Goal: Task Accomplishment & Management: Manage account settings

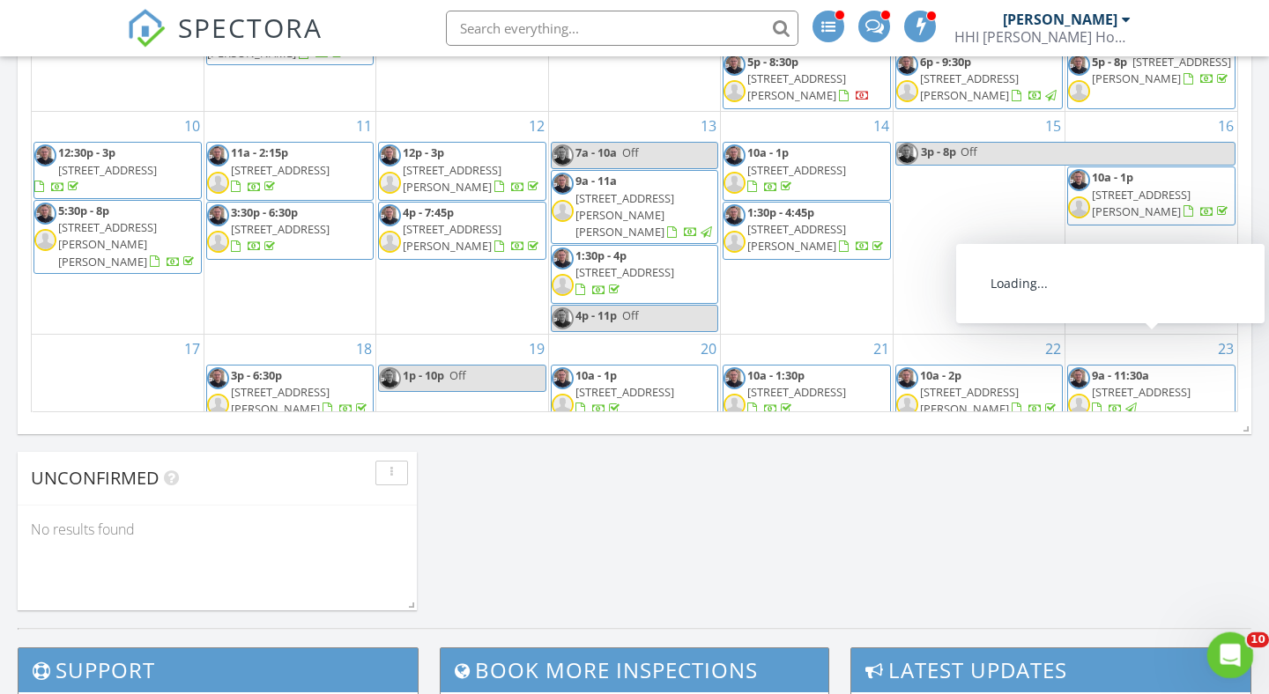
click at [1227, 649] on icon "Open Intercom Messenger" at bounding box center [1227, 653] width 29 height 29
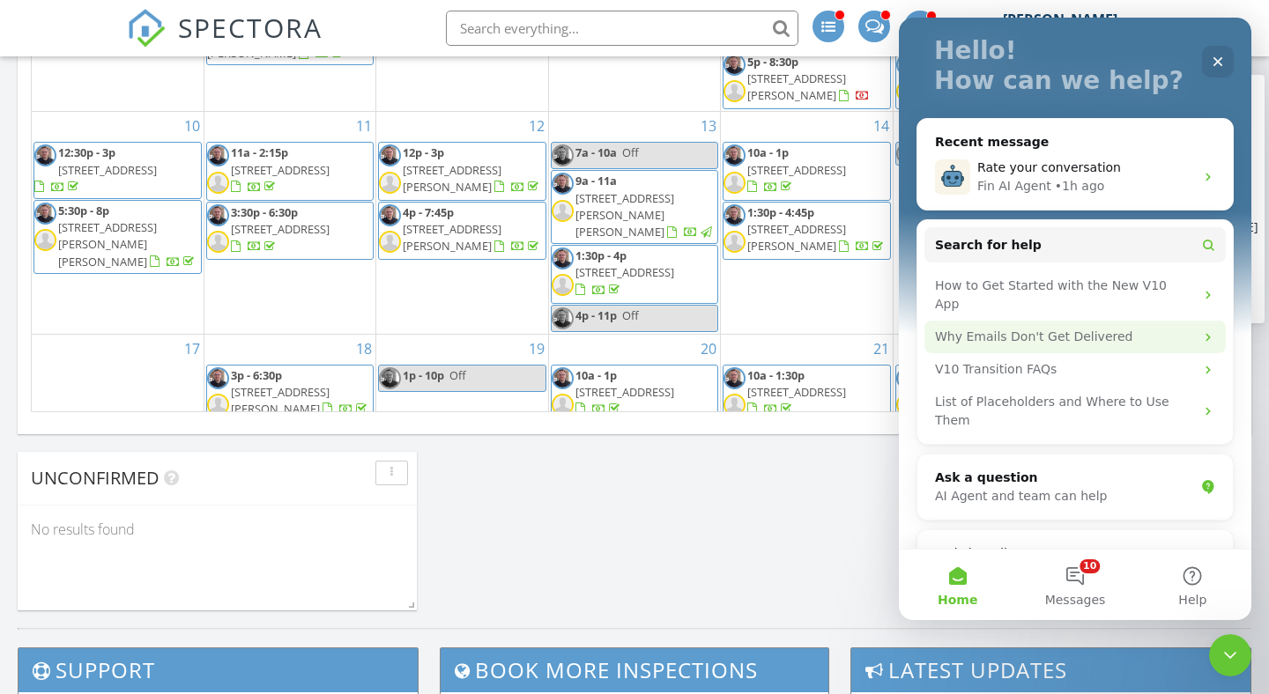
scroll to position [108, 0]
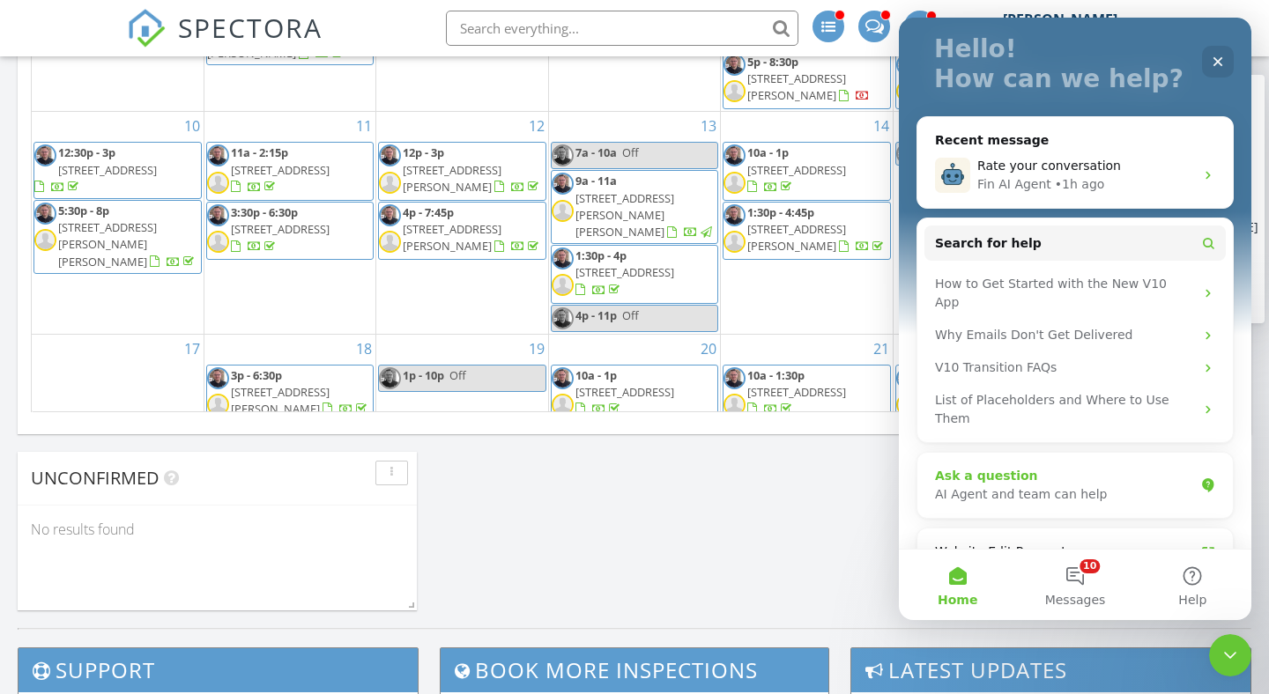
click at [1022, 467] on div "Ask a question" at bounding box center [1064, 476] width 259 height 19
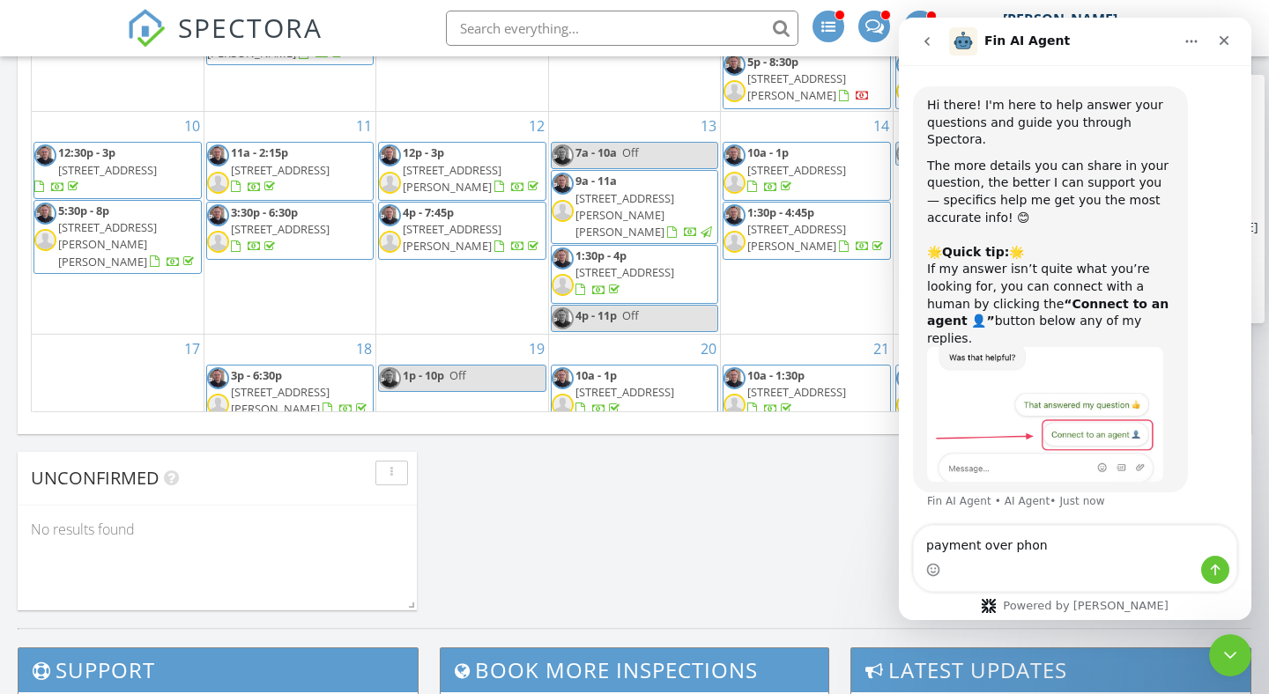
type textarea "payment over phone"
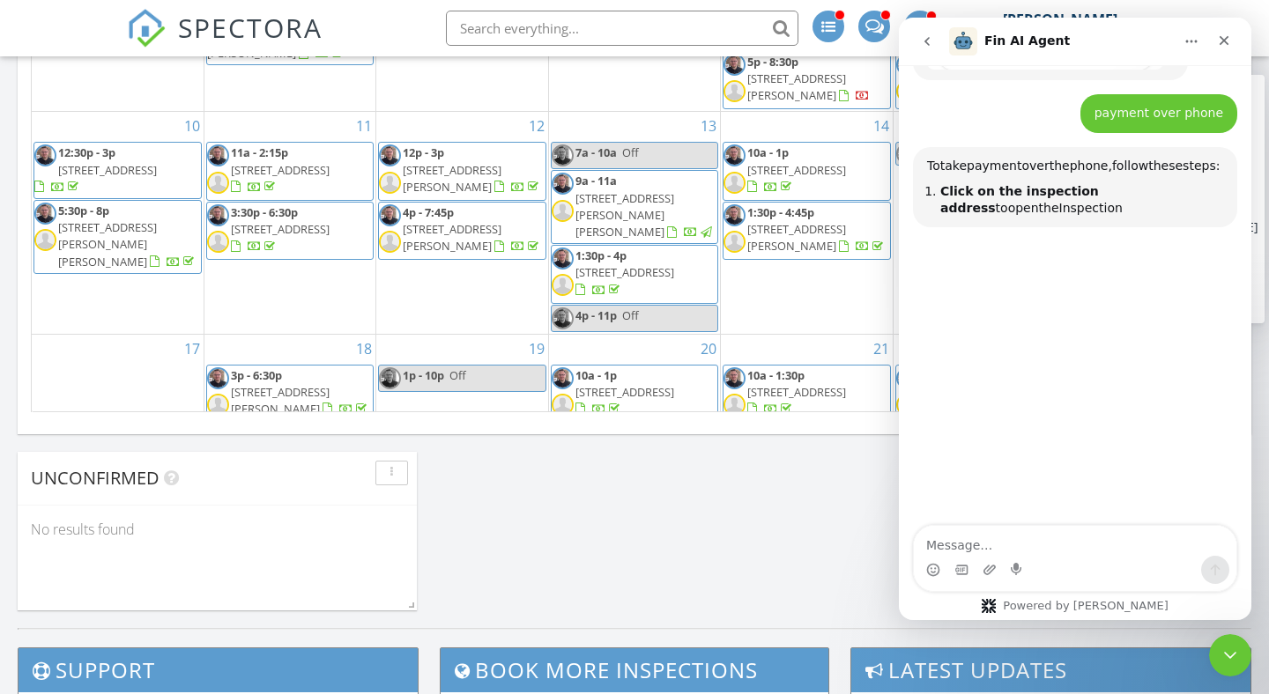
scroll to position [412, 0]
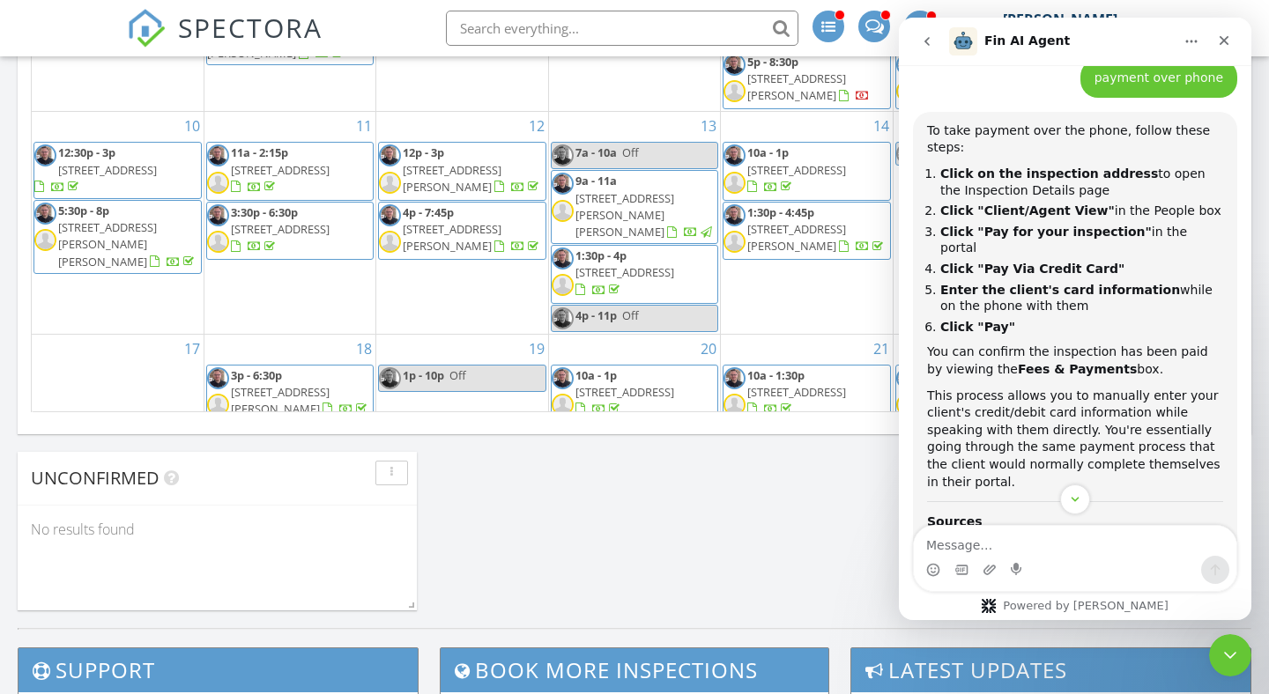
scroll to position [450, 0]
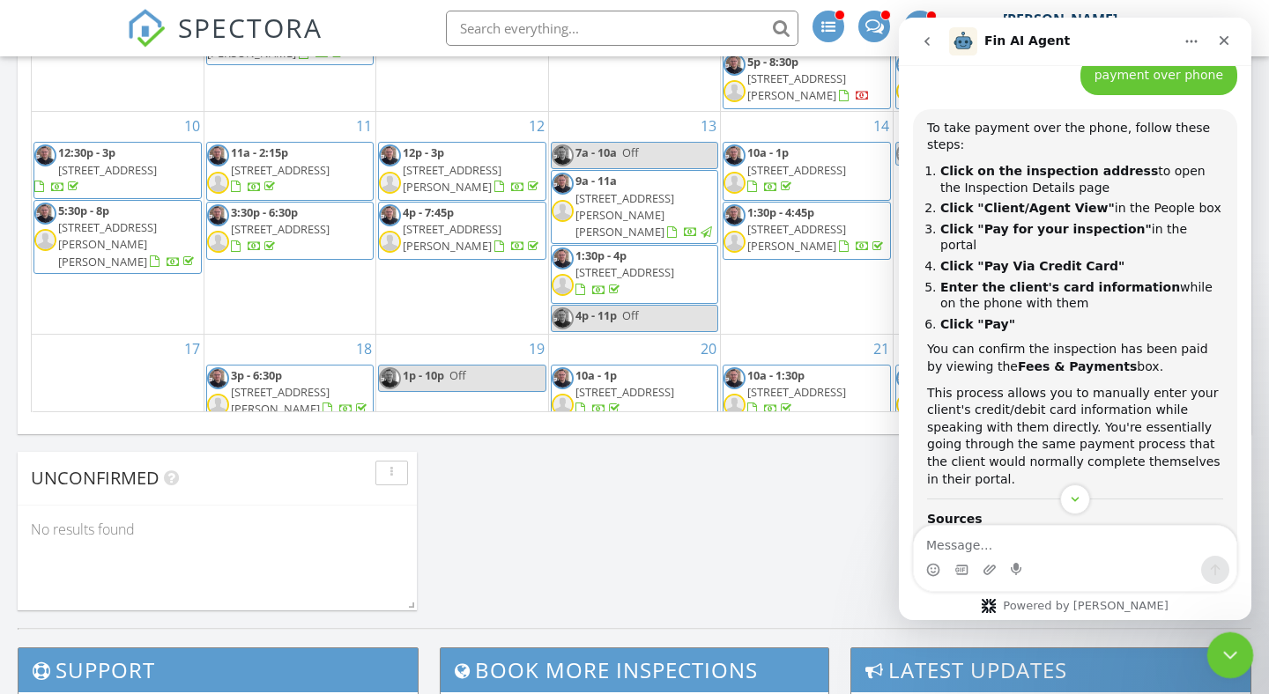
click at [1232, 658] on icon "Close Intercom Messenger" at bounding box center [1227, 652] width 21 height 21
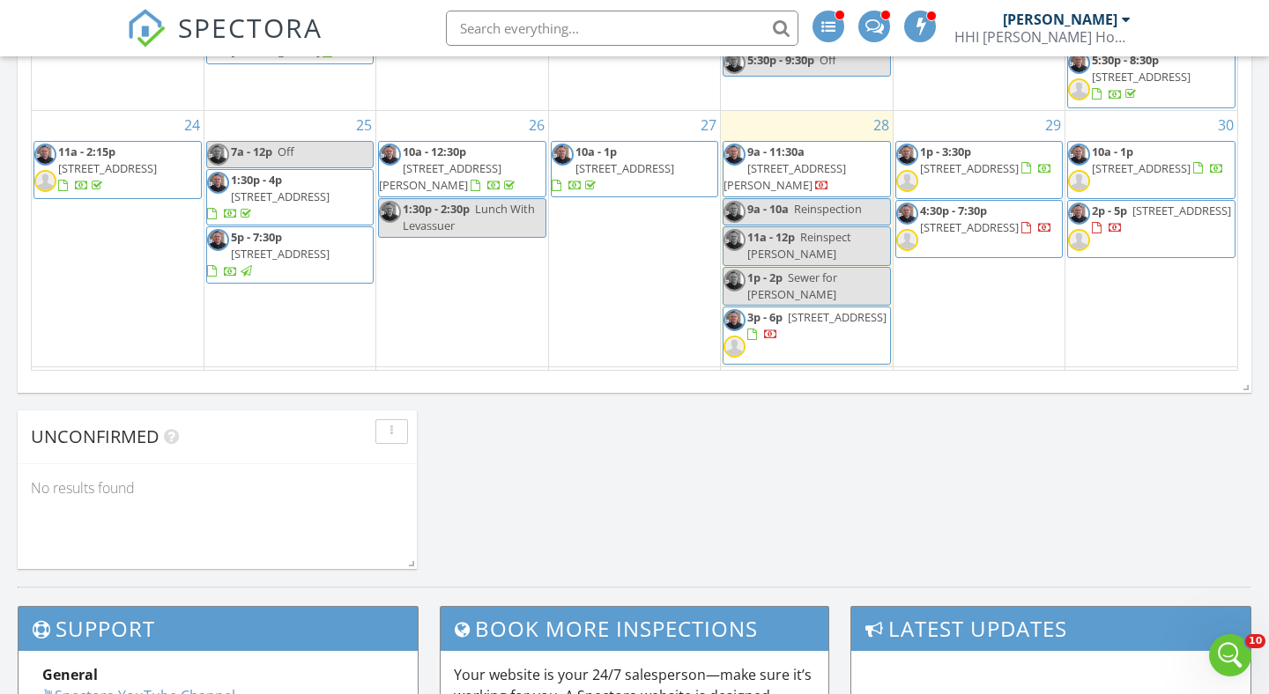
scroll to position [328, 0]
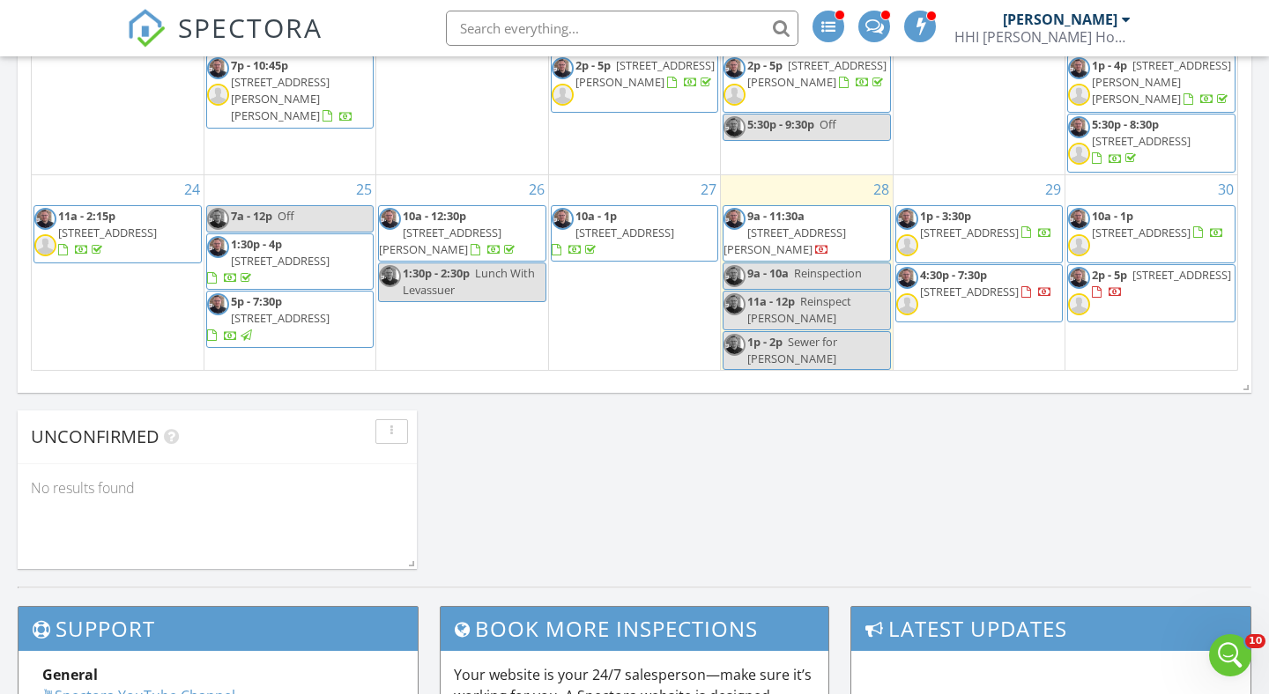
click at [829, 245] on div at bounding box center [822, 252] width 14 height 14
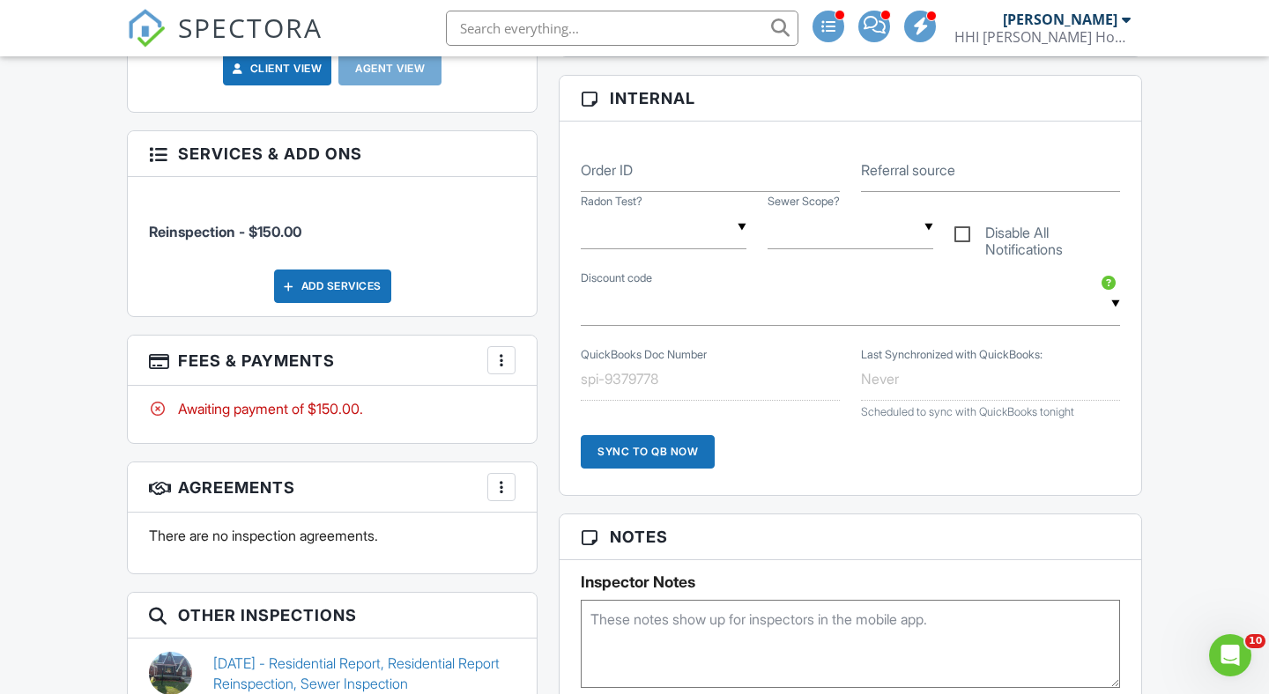
scroll to position [824, 0]
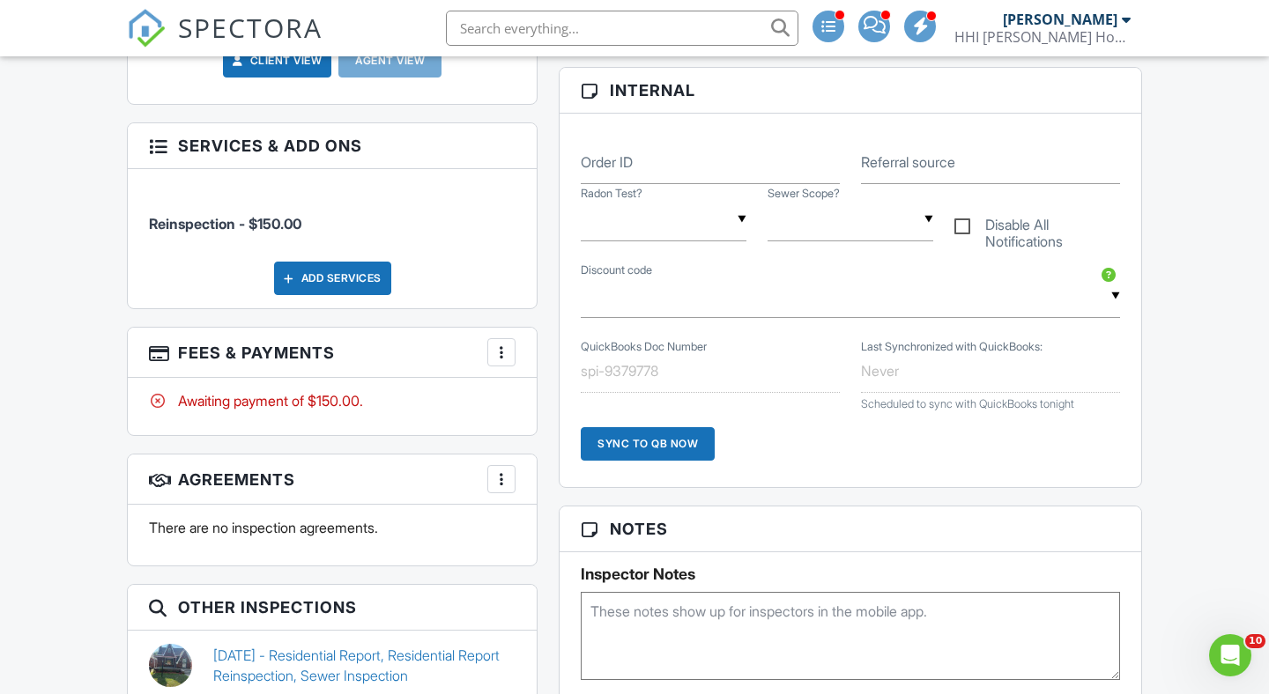
click at [512, 344] on div "More" at bounding box center [501, 352] width 28 height 28
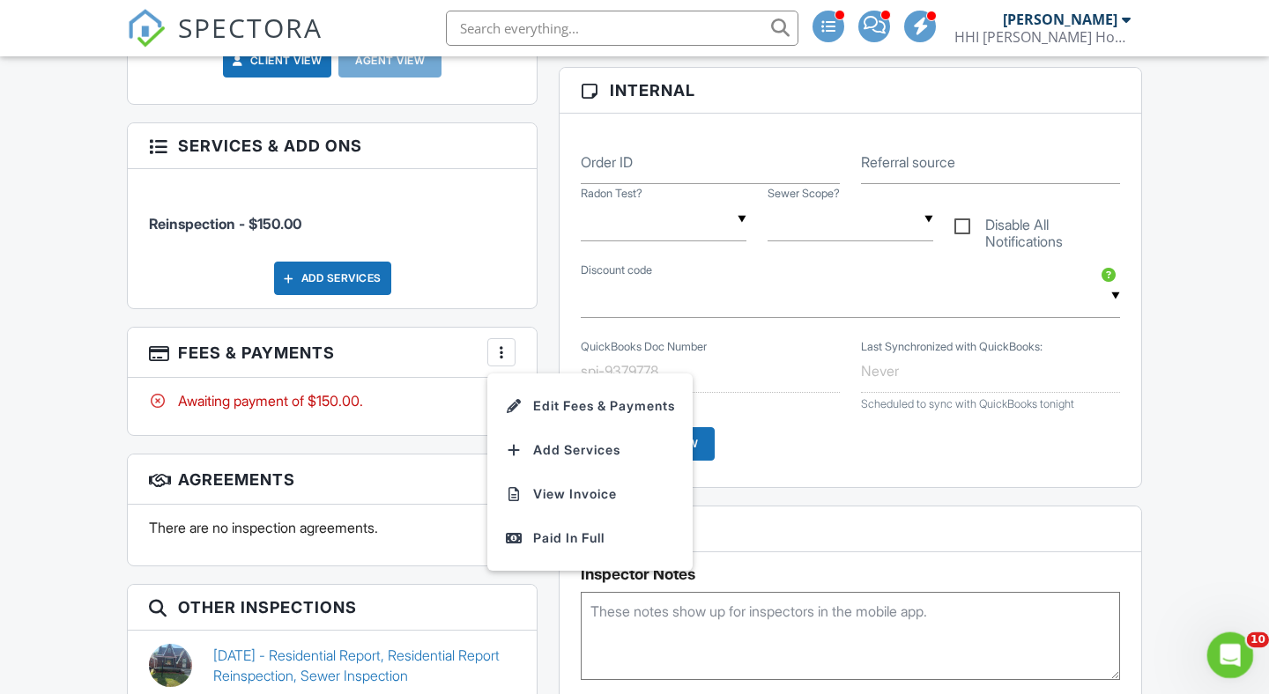
click at [1230, 652] on icon "Open Intercom Messenger" at bounding box center [1227, 653] width 29 height 29
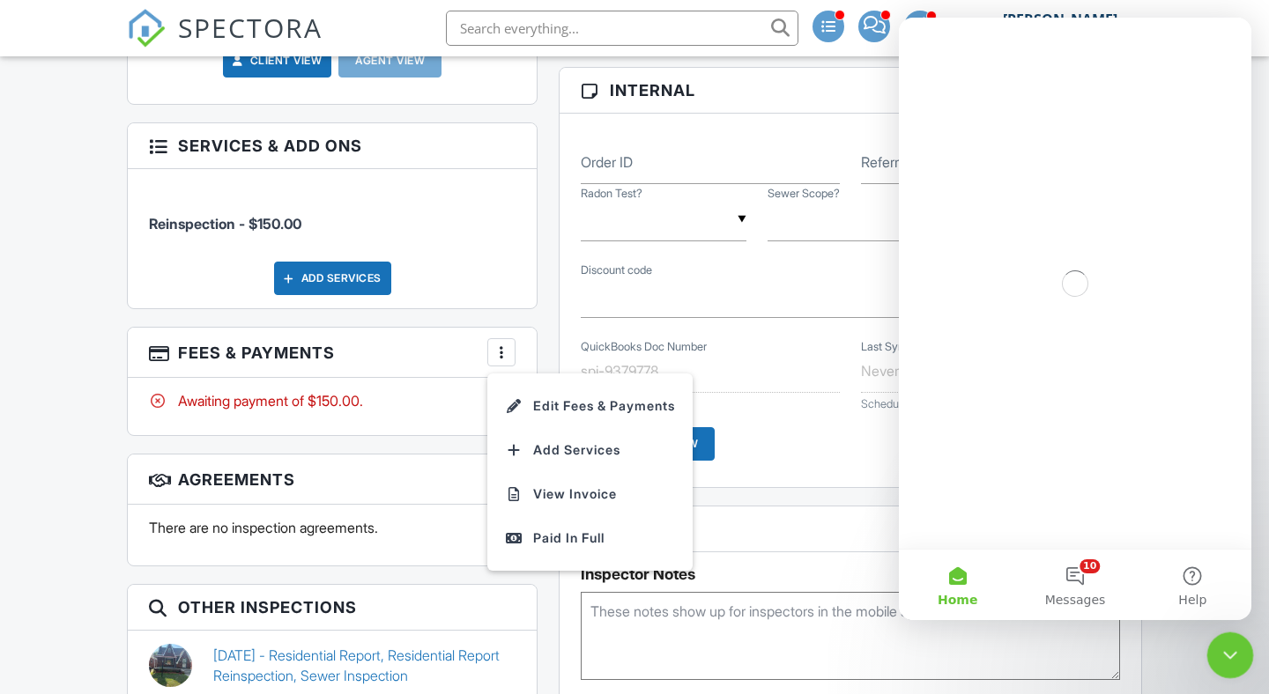
scroll to position [0, 0]
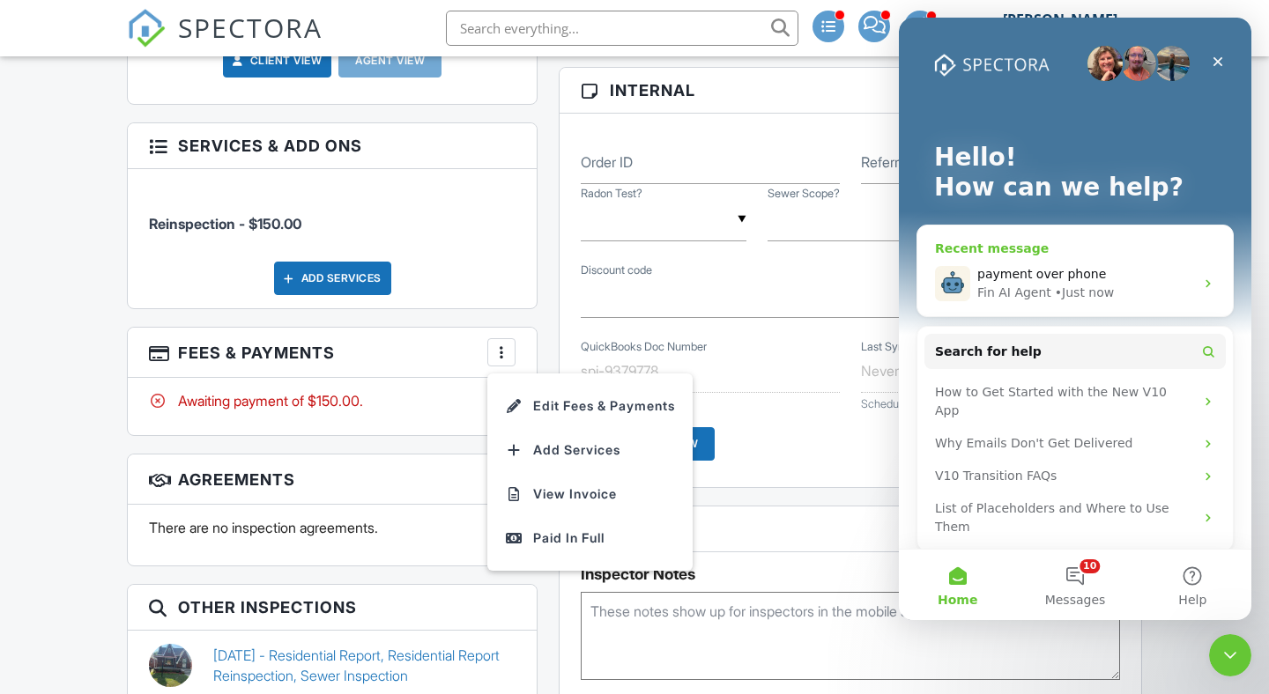
click at [1094, 254] on div "payment over phone Fin AI Agent • Just now" at bounding box center [1074, 283] width 315 height 65
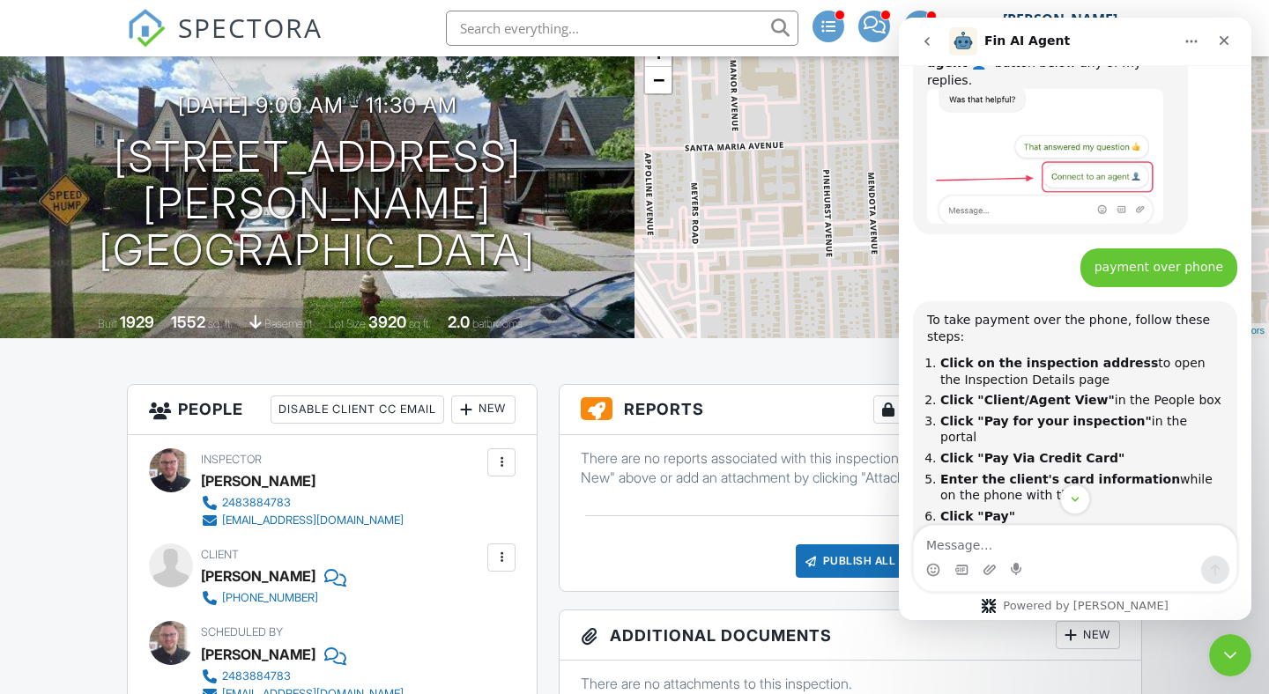
scroll to position [152, 0]
click at [833, 557] on div "Publish All" at bounding box center [851, 560] width 110 height 33
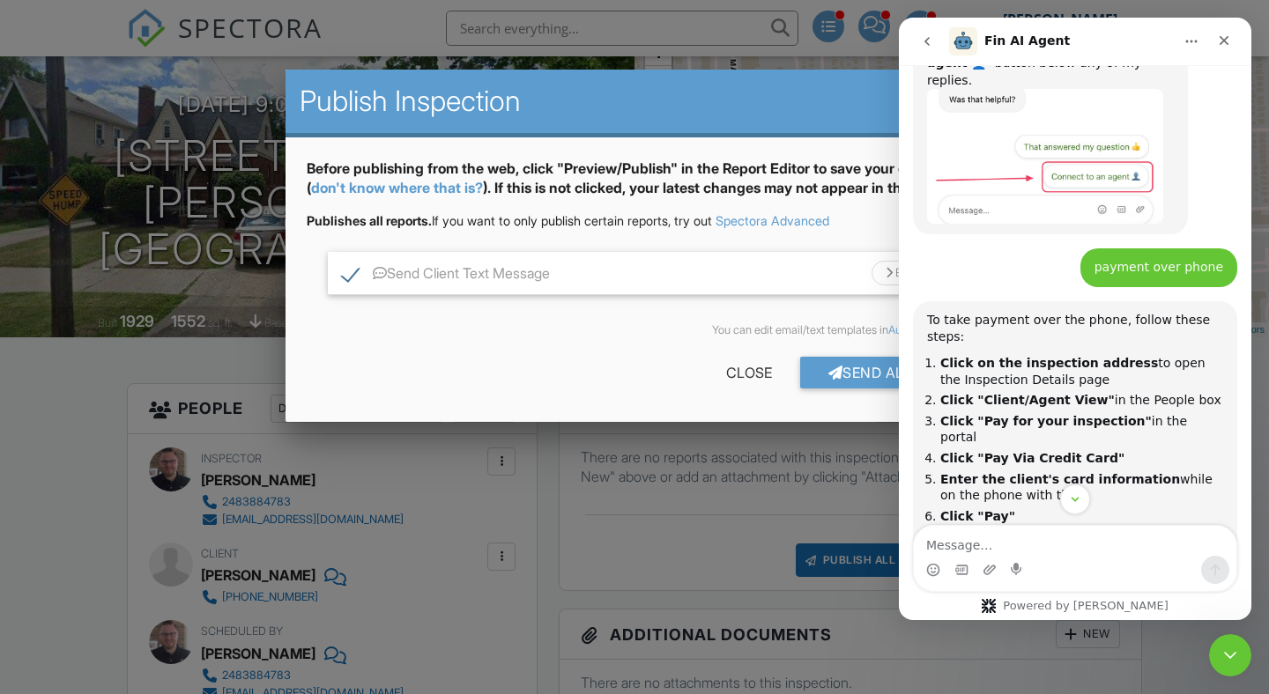
click at [350, 287] on label "Send Client Text Message" at bounding box center [446, 276] width 208 height 22
checkbox input "false"
click at [863, 389] on div "Send All" at bounding box center [870, 373] width 141 height 32
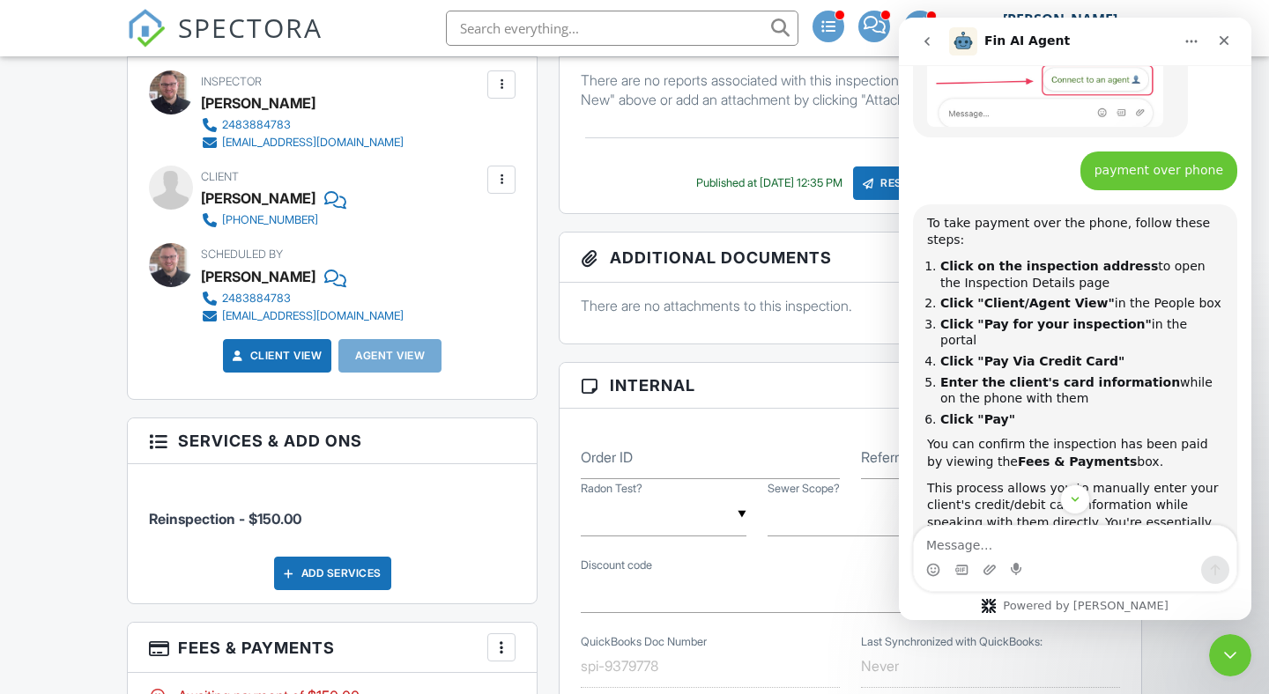
scroll to position [582, 0]
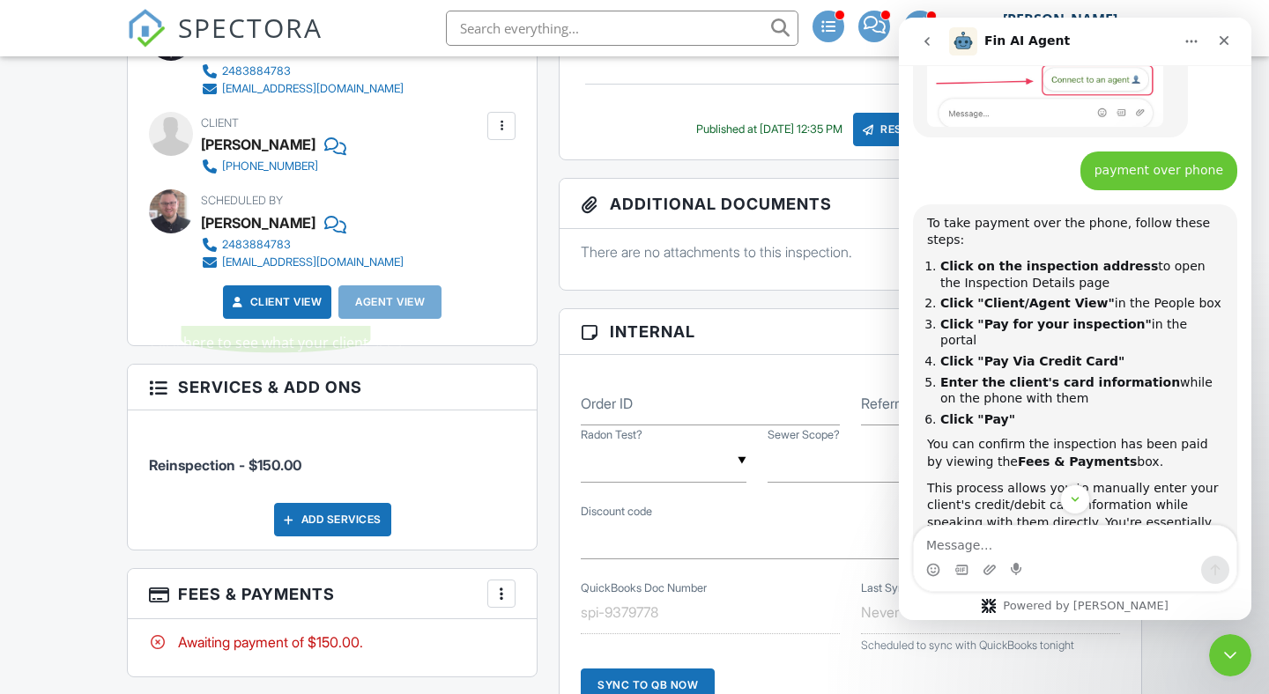
click at [290, 305] on link "Client View" at bounding box center [275, 302] width 93 height 18
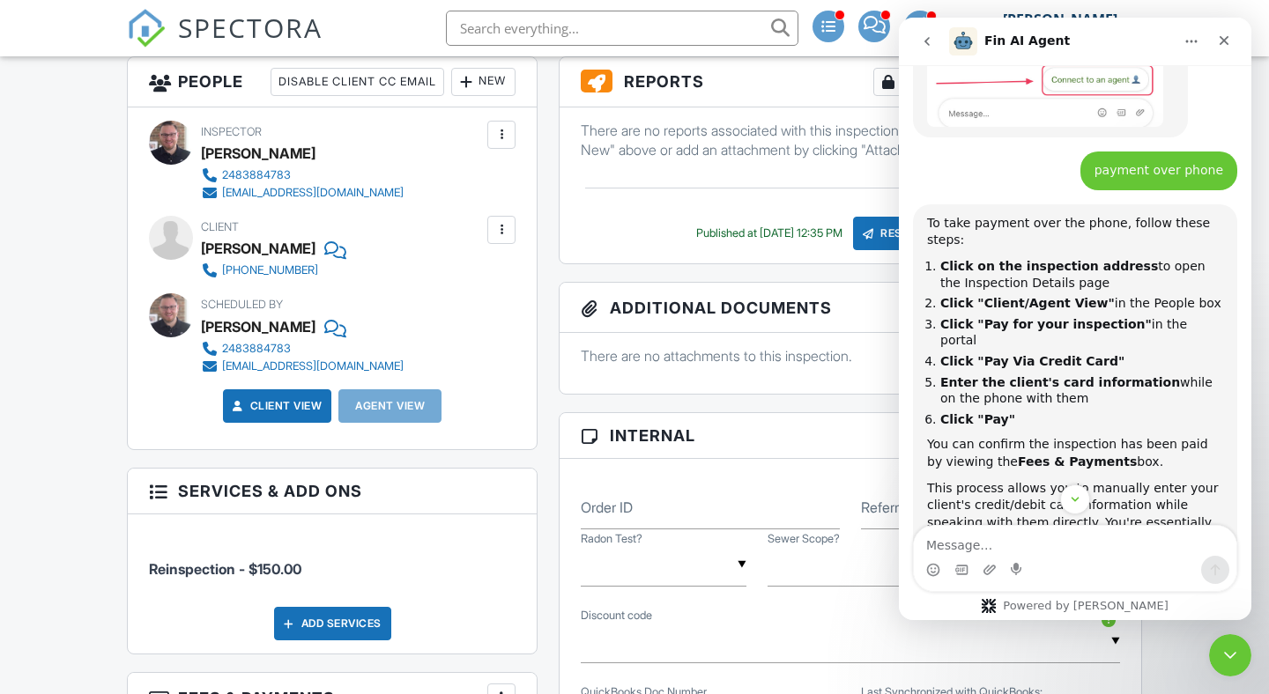
scroll to position [295, 0]
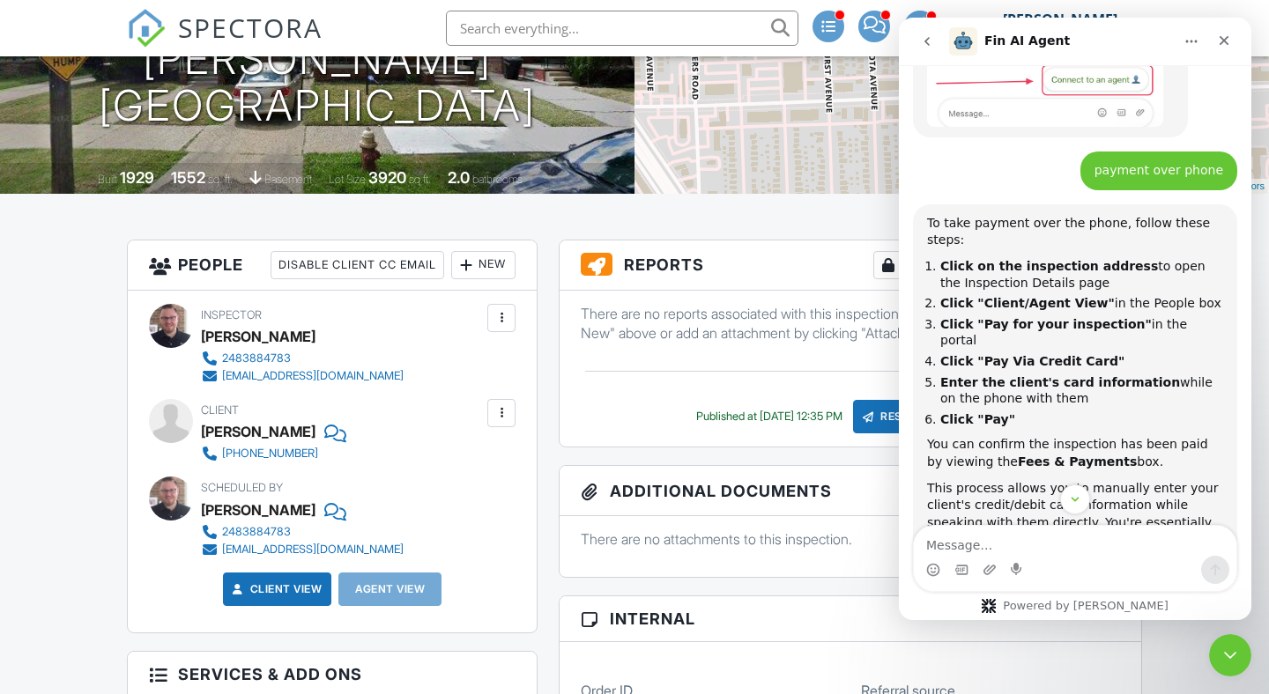
click at [504, 412] on div at bounding box center [502, 413] width 18 height 18
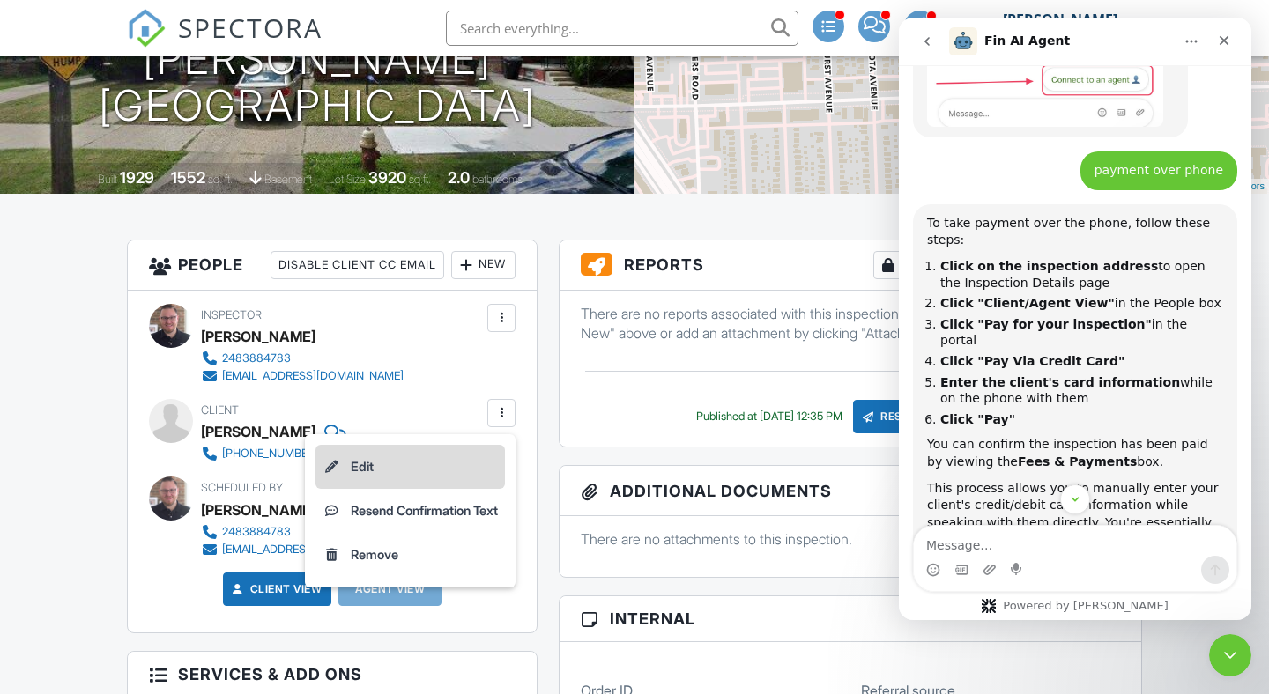
click at [362, 467] on li "Edit" at bounding box center [409, 467] width 189 height 44
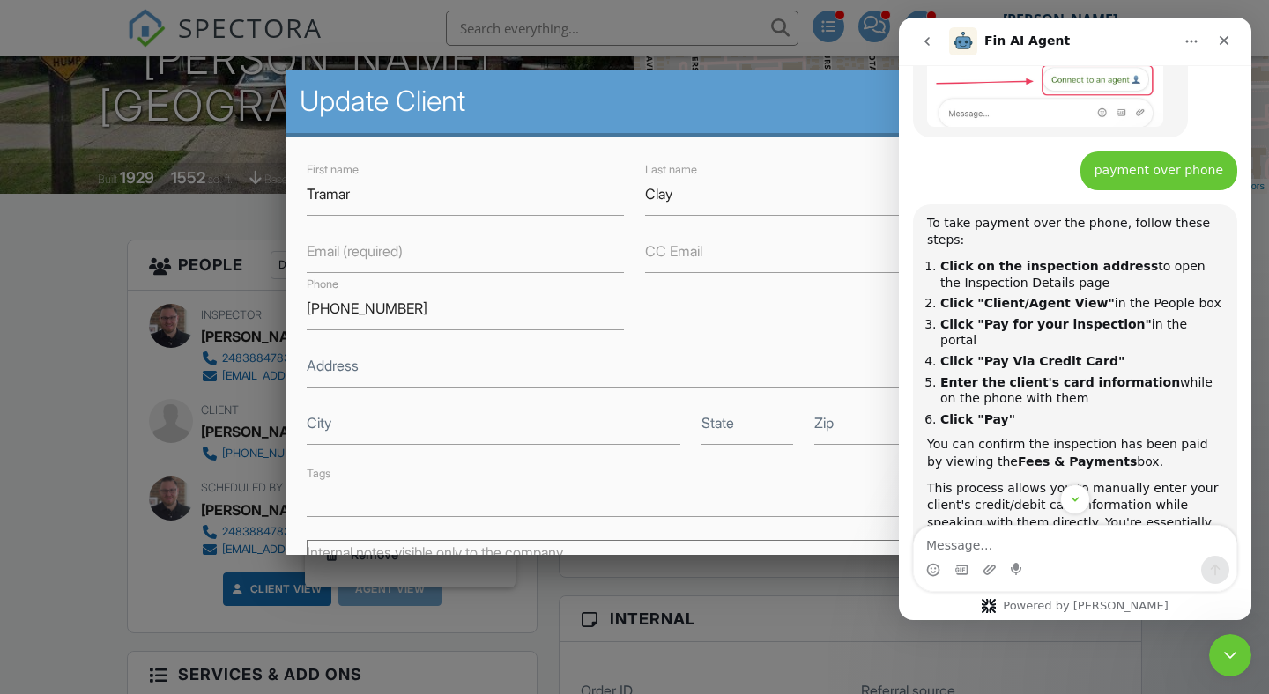
click at [388, 258] on label "Email (required)" at bounding box center [355, 250] width 96 height 19
click at [388, 258] on input "Email (required)" at bounding box center [465, 251] width 317 height 43
paste input "[EMAIL_ADDRESS][DOMAIN_NAME]"
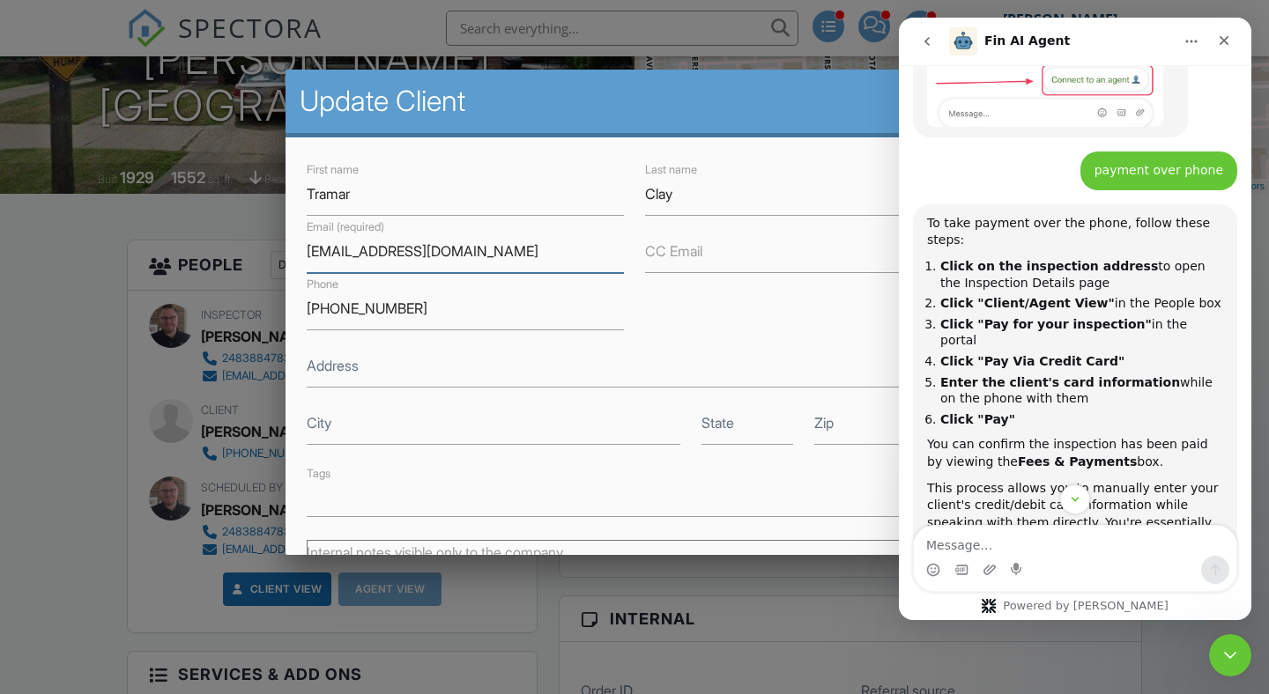
scroll to position [278, 0]
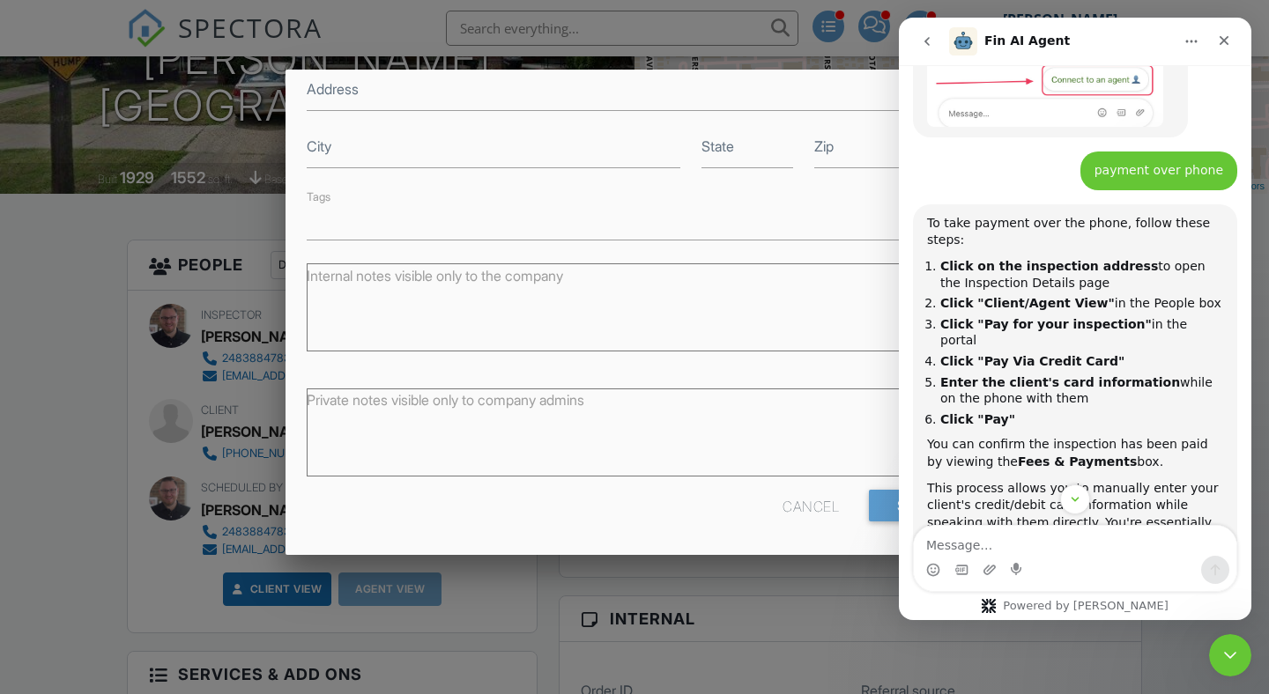
type input "[EMAIL_ADDRESS][DOMAIN_NAME]"
click at [883, 505] on input "Save" at bounding box center [915, 506] width 93 height 32
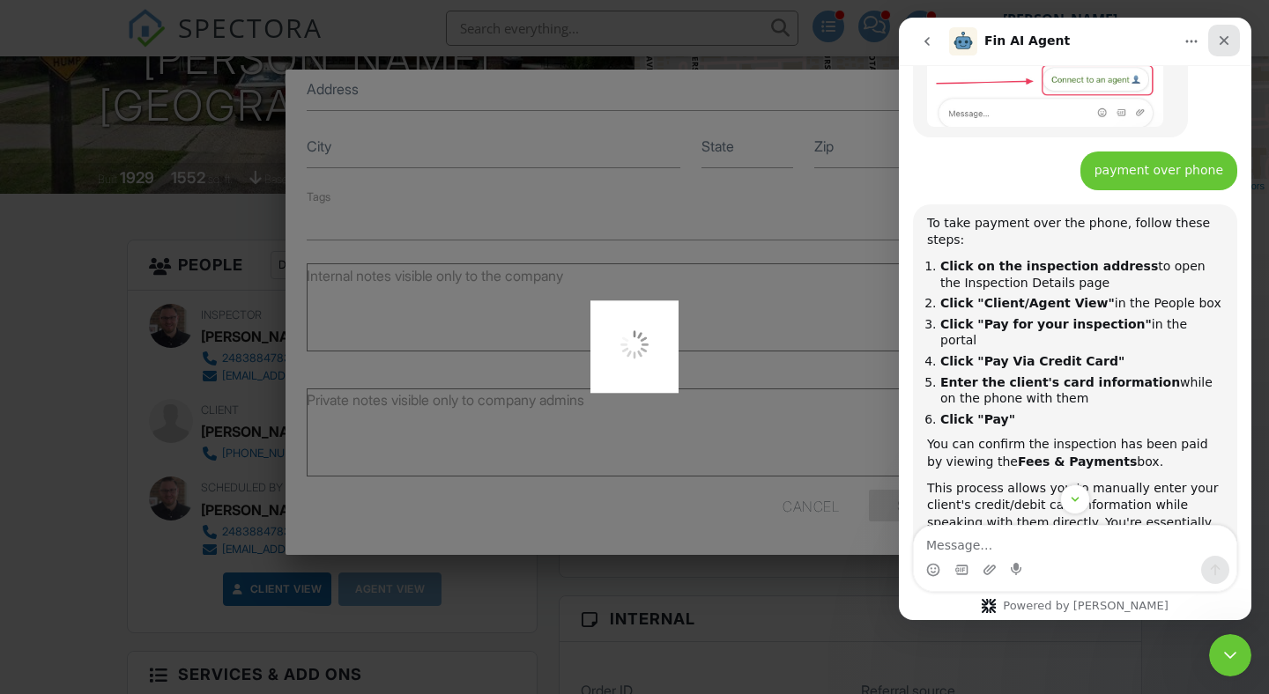
click at [1233, 36] on div "Close" at bounding box center [1224, 41] width 32 height 32
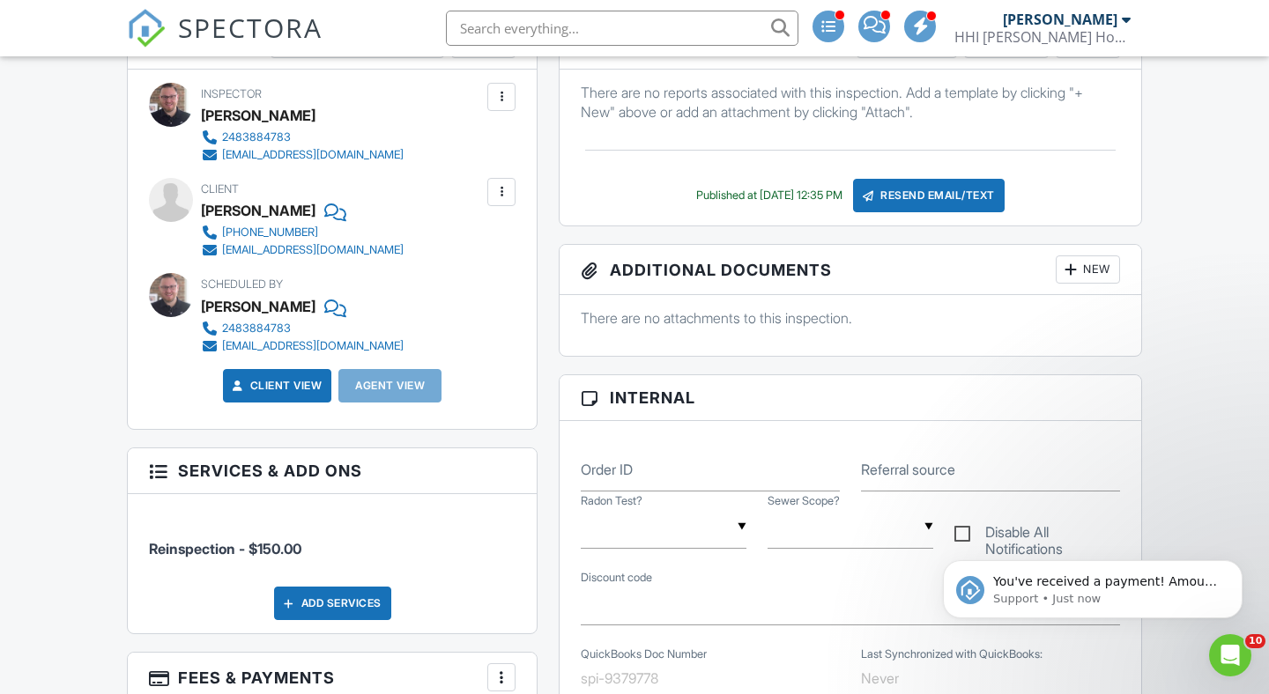
scroll to position [524, 0]
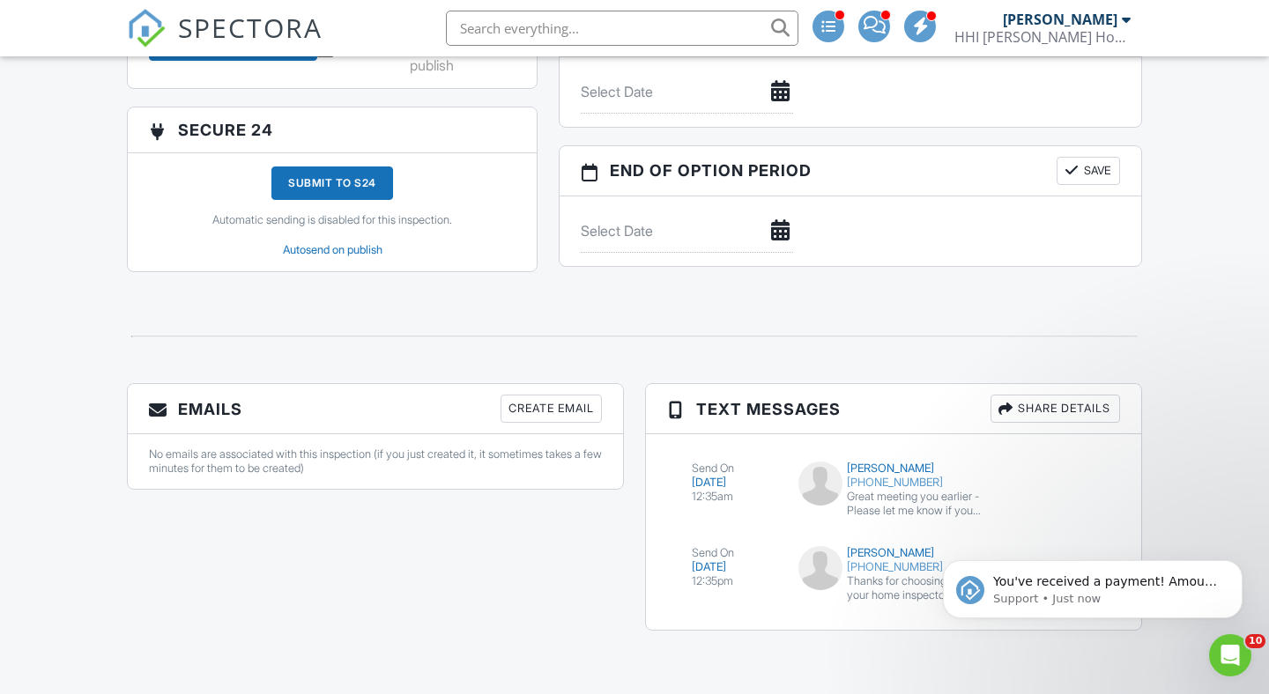
click at [536, 411] on div "Create Email" at bounding box center [551, 409] width 101 height 28
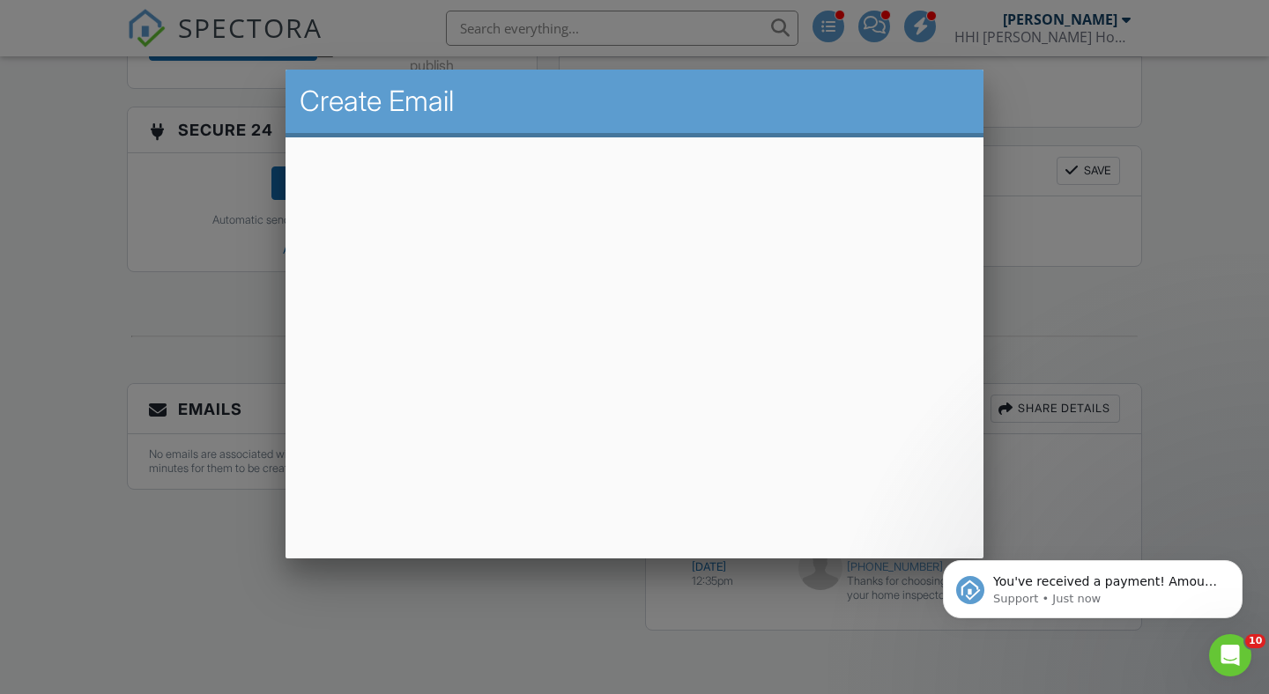
click at [278, 634] on div at bounding box center [634, 346] width 1269 height 868
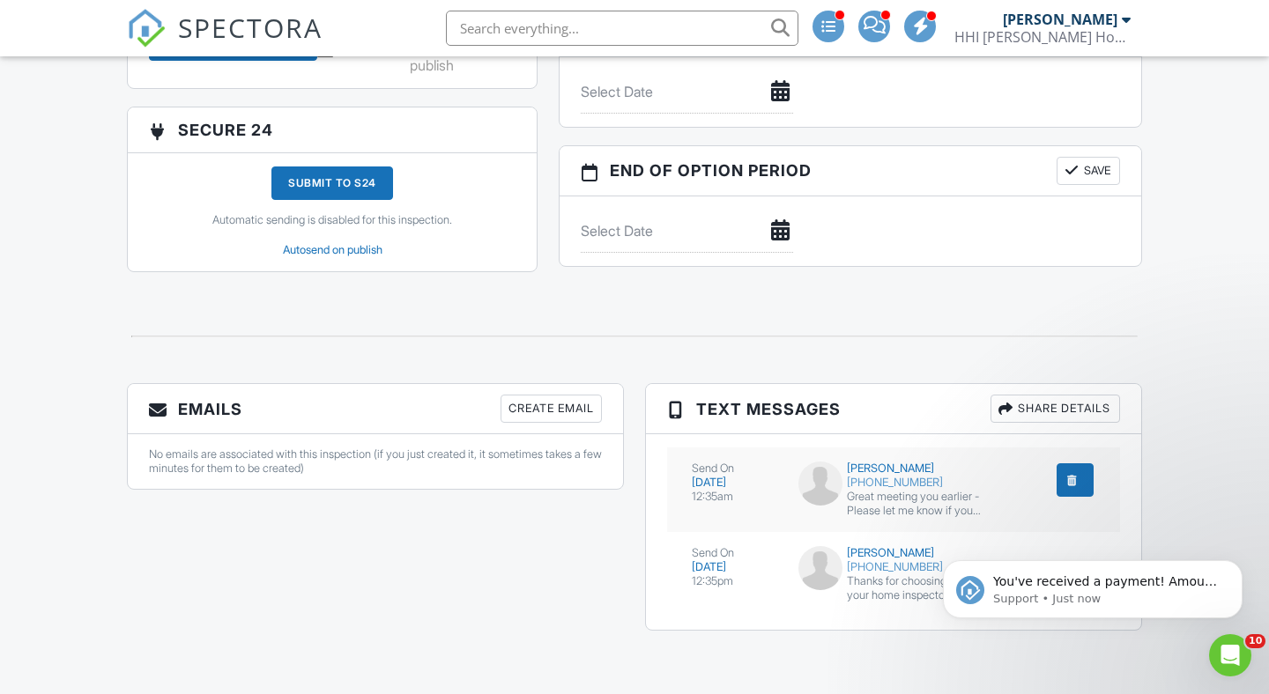
click at [1072, 484] on div "submit" at bounding box center [1072, 480] width 18 height 18
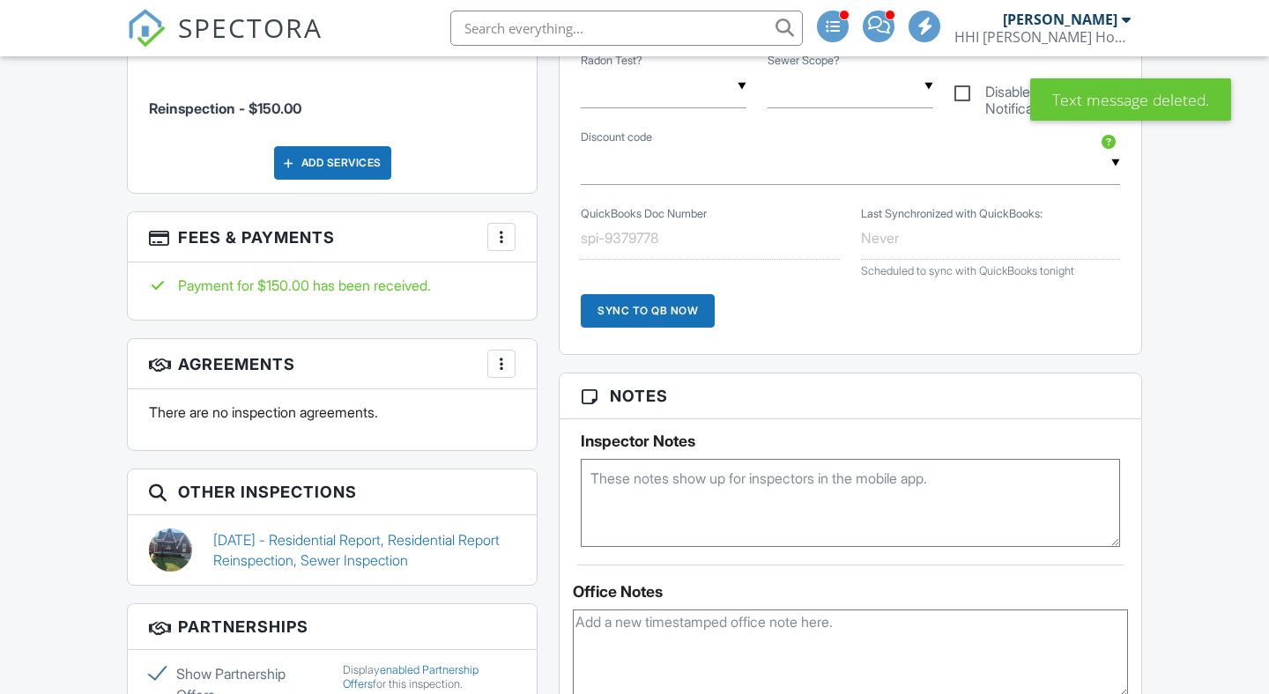
scroll to position [1886, 0]
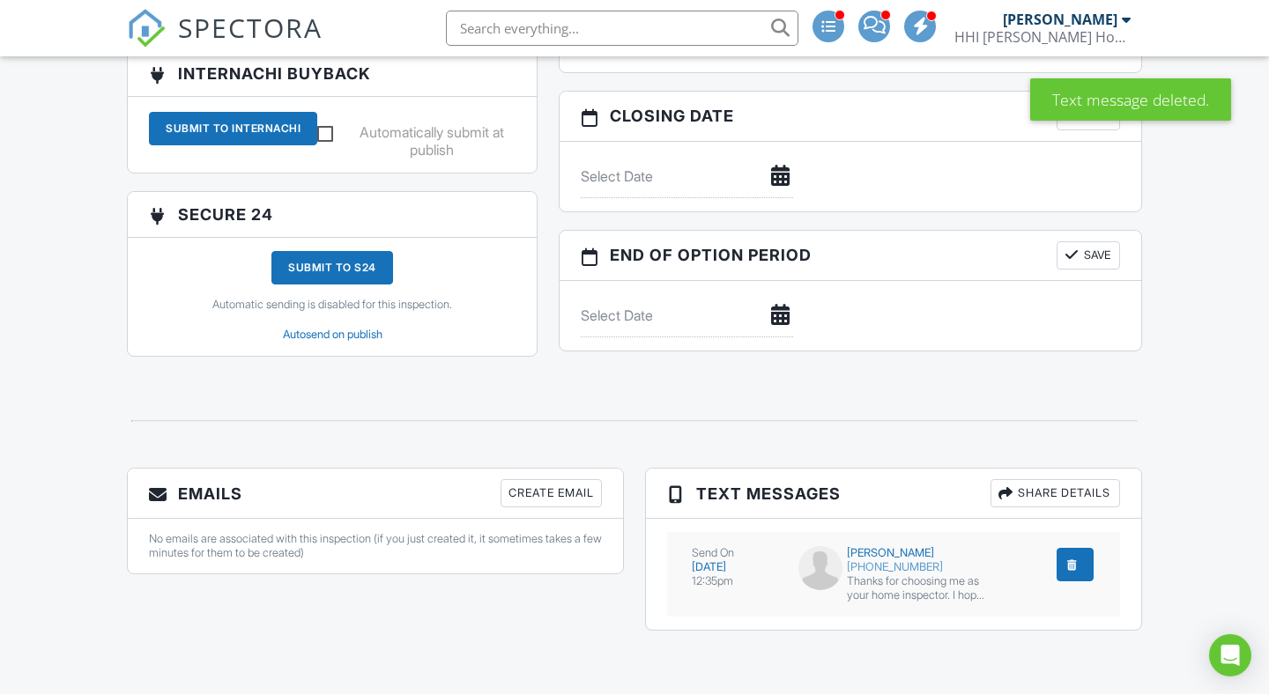
click at [1079, 563] on div "submit" at bounding box center [1072, 565] width 18 height 18
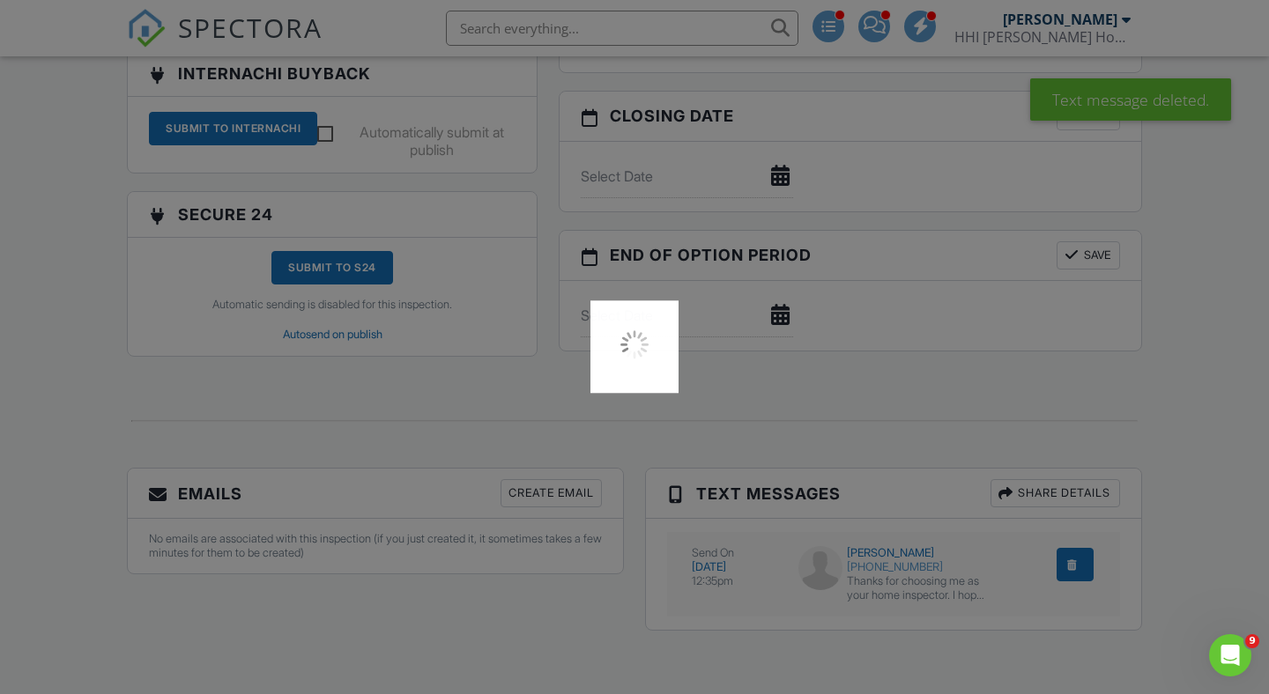
scroll to position [0, 0]
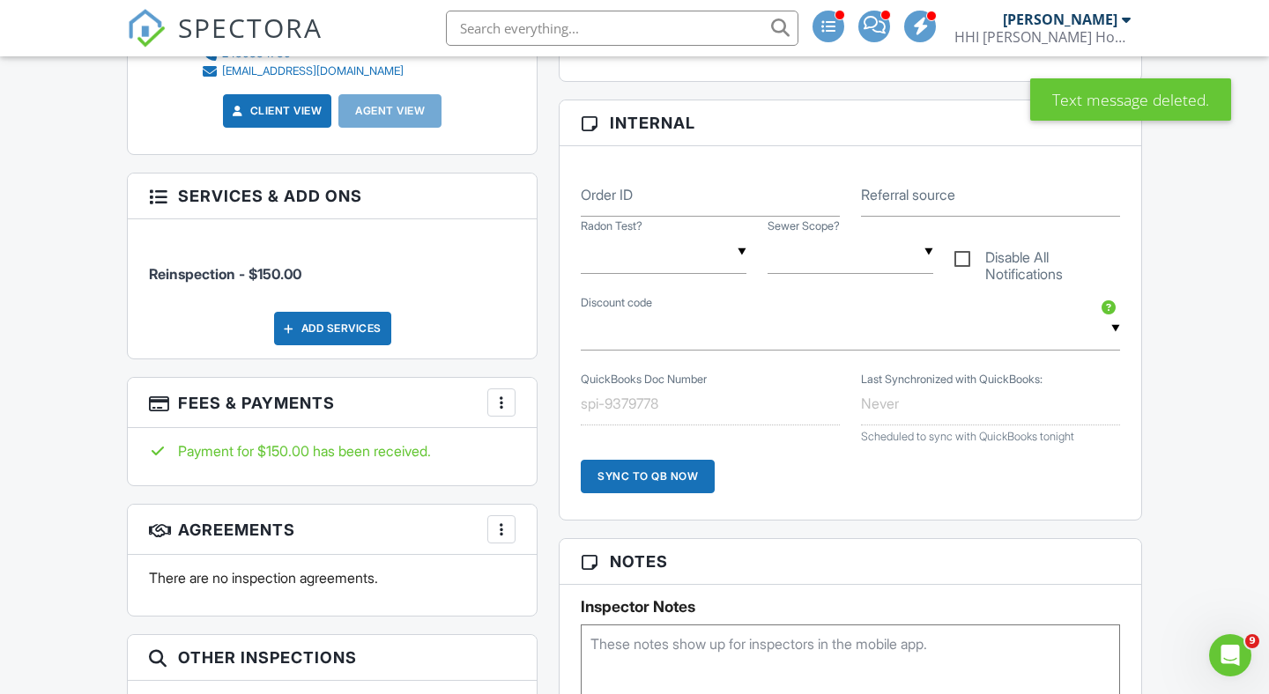
scroll to position [440, 0]
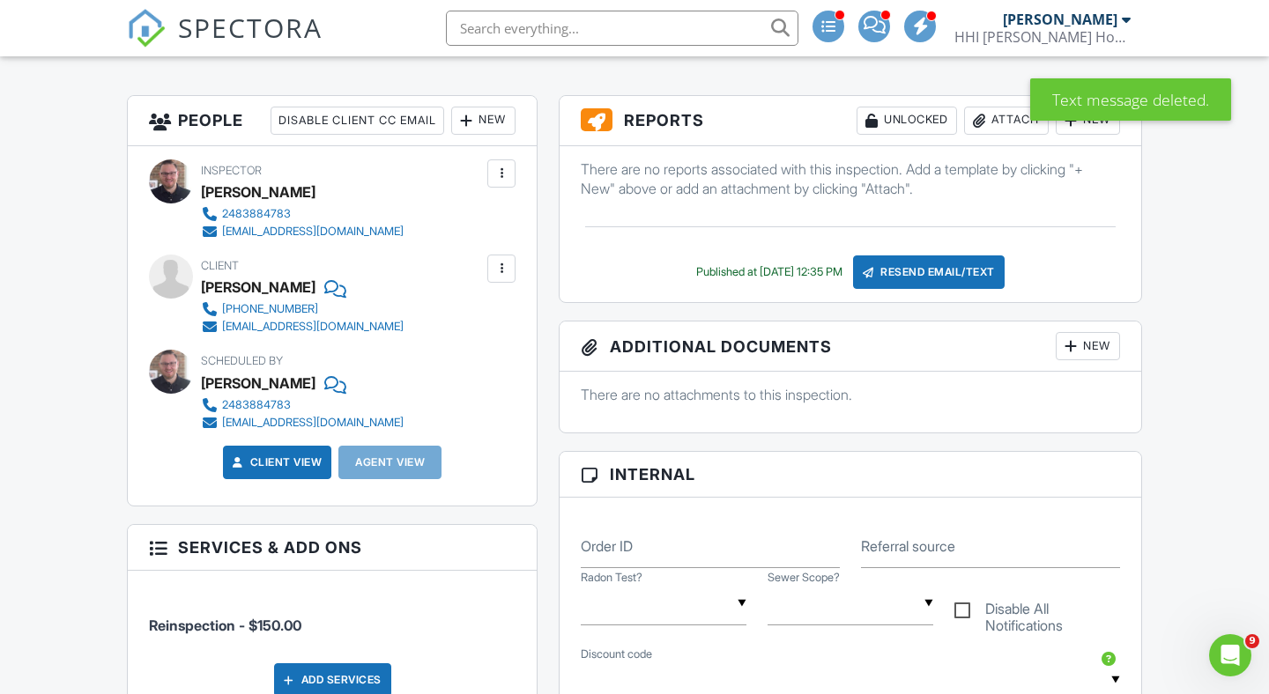
click at [505, 271] on div at bounding box center [502, 269] width 18 height 18
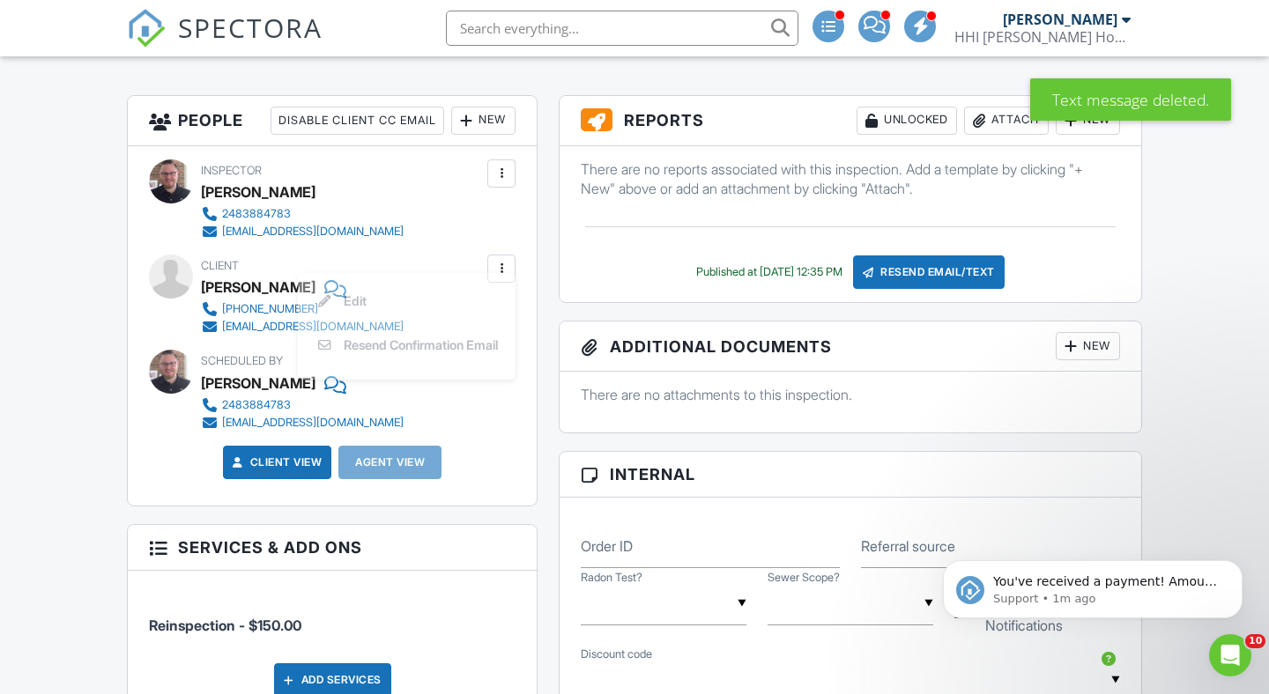
scroll to position [0, 0]
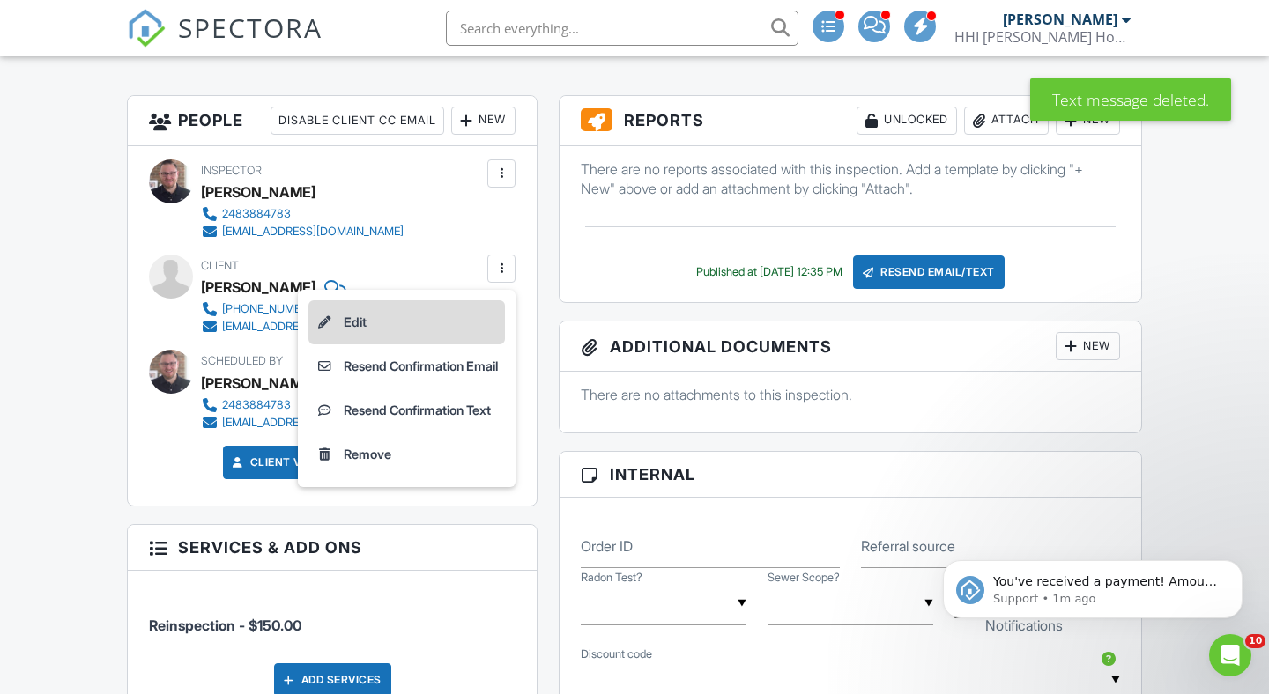
click at [415, 307] on li "Edit" at bounding box center [406, 322] width 197 height 44
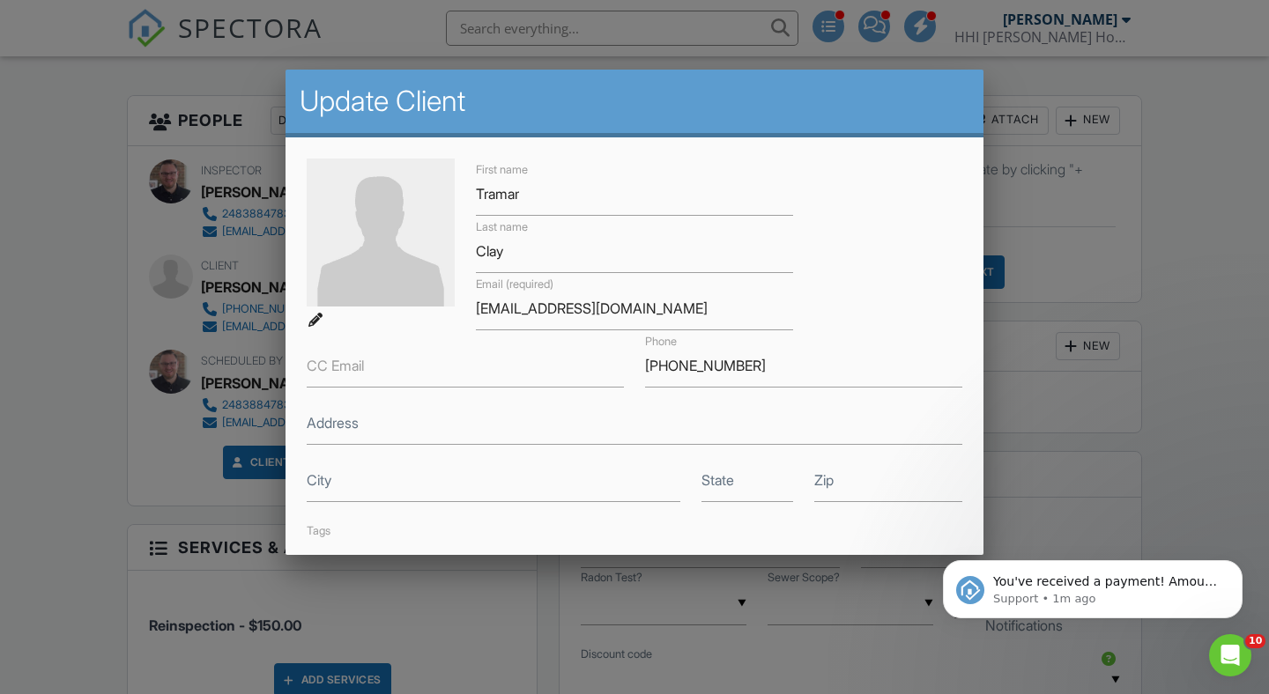
click at [137, 459] on div at bounding box center [634, 346] width 1269 height 868
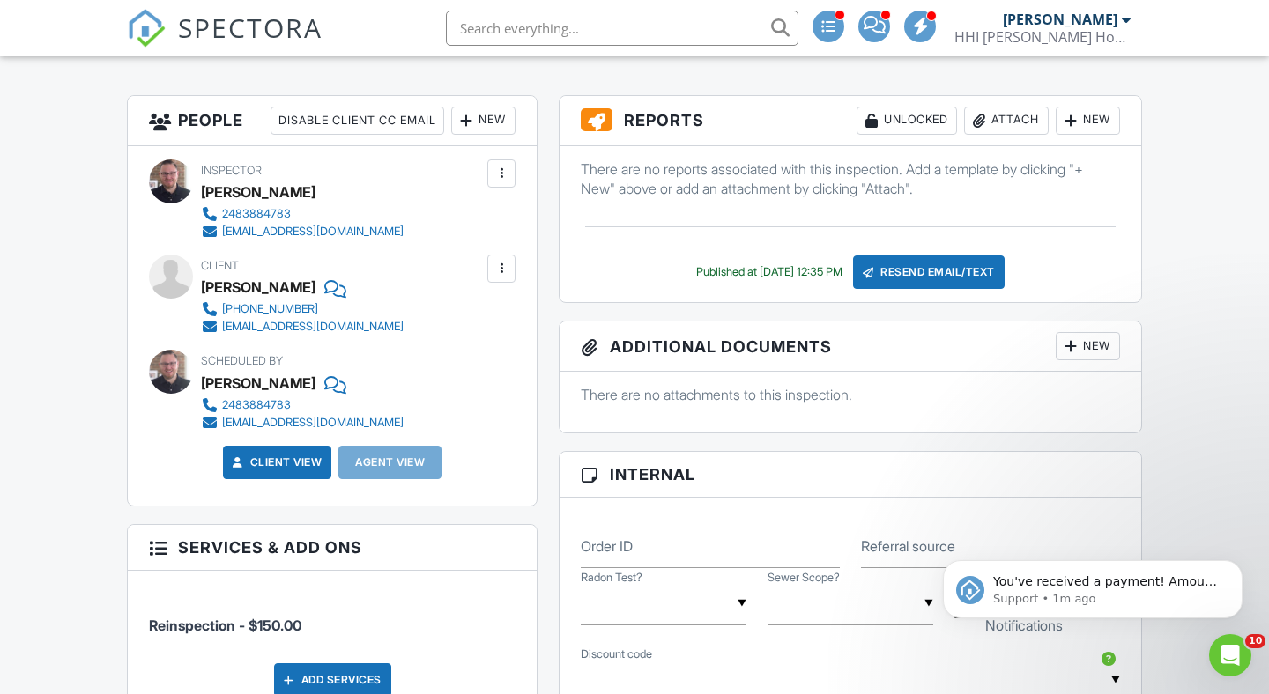
click at [493, 277] on div at bounding box center [501, 269] width 28 height 28
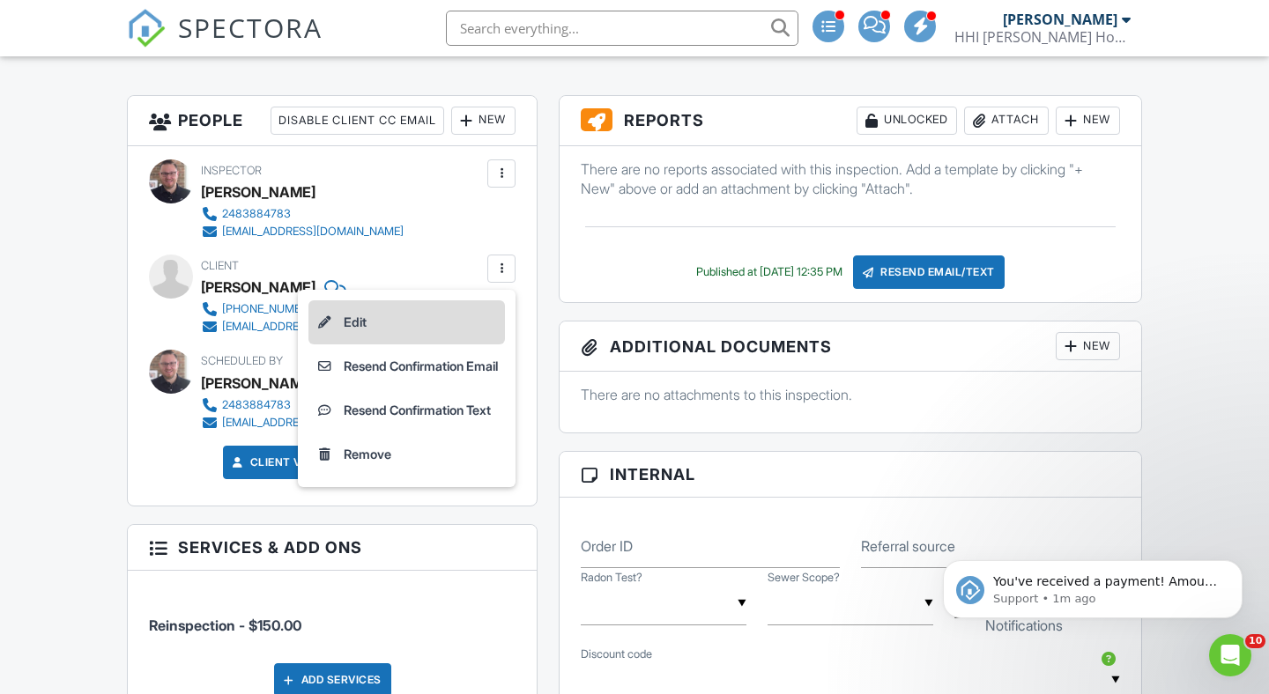
scroll to position [605, 0]
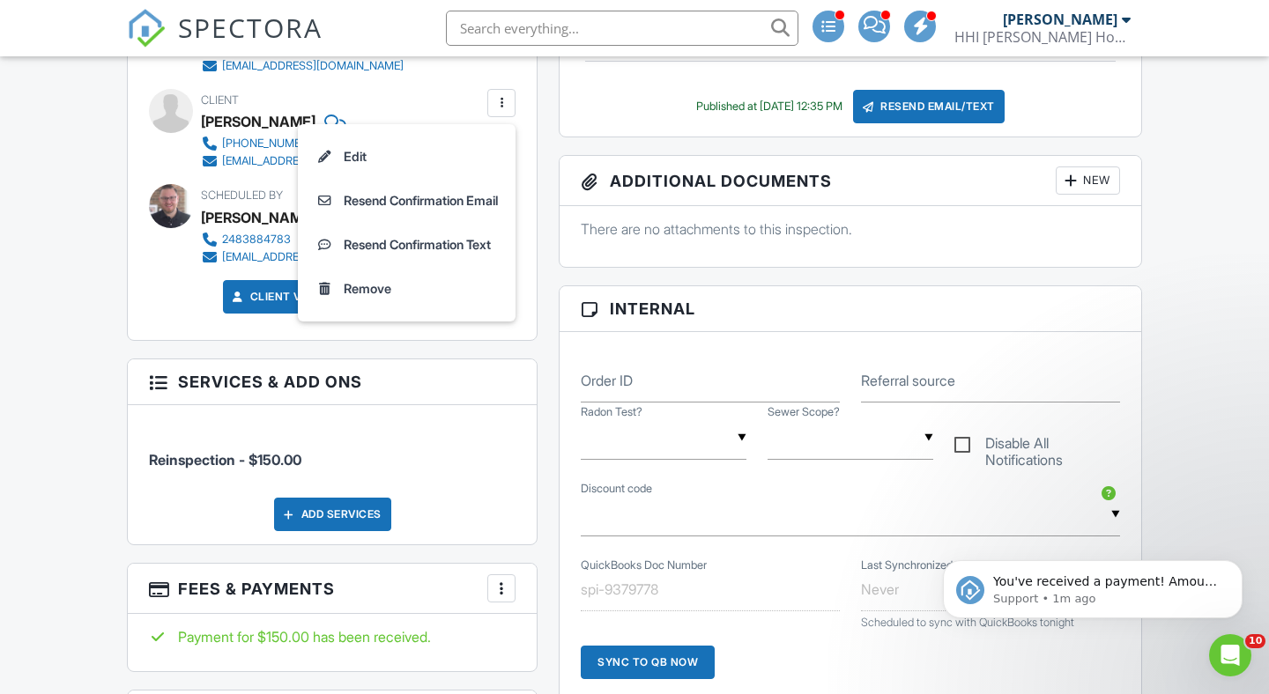
click at [148, 312] on div "Client View Agent View" at bounding box center [332, 303] width 388 height 47
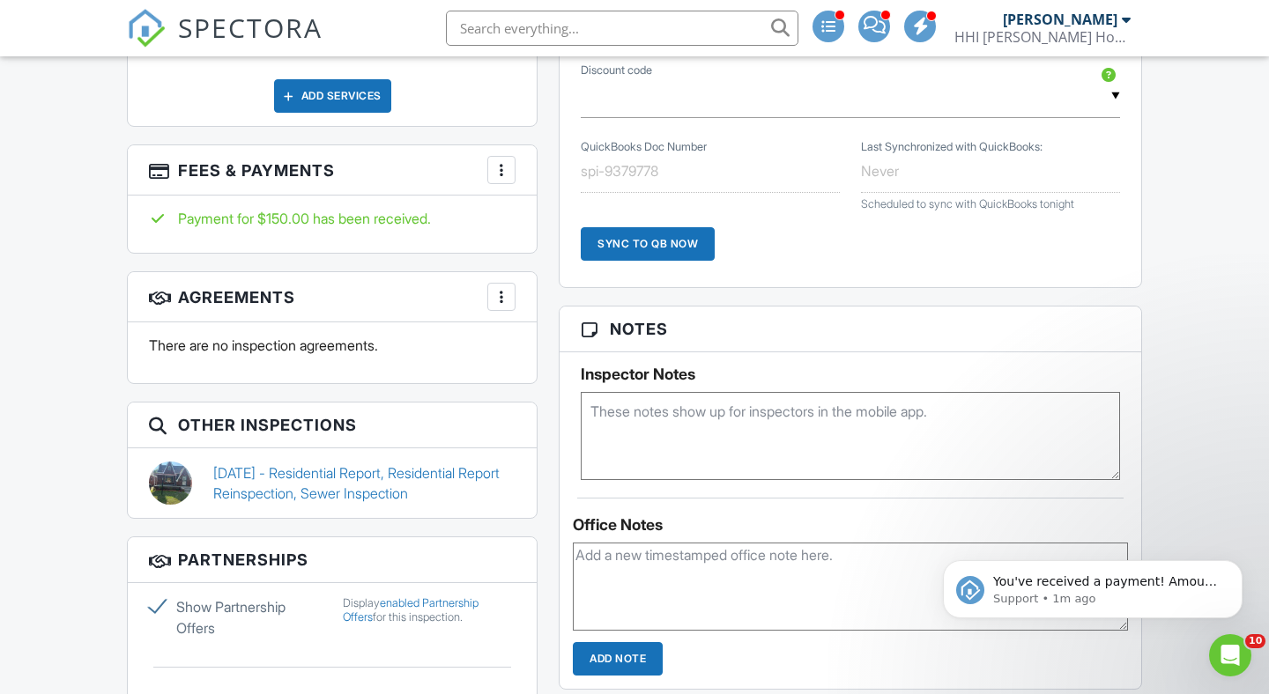
scroll to position [1020, 0]
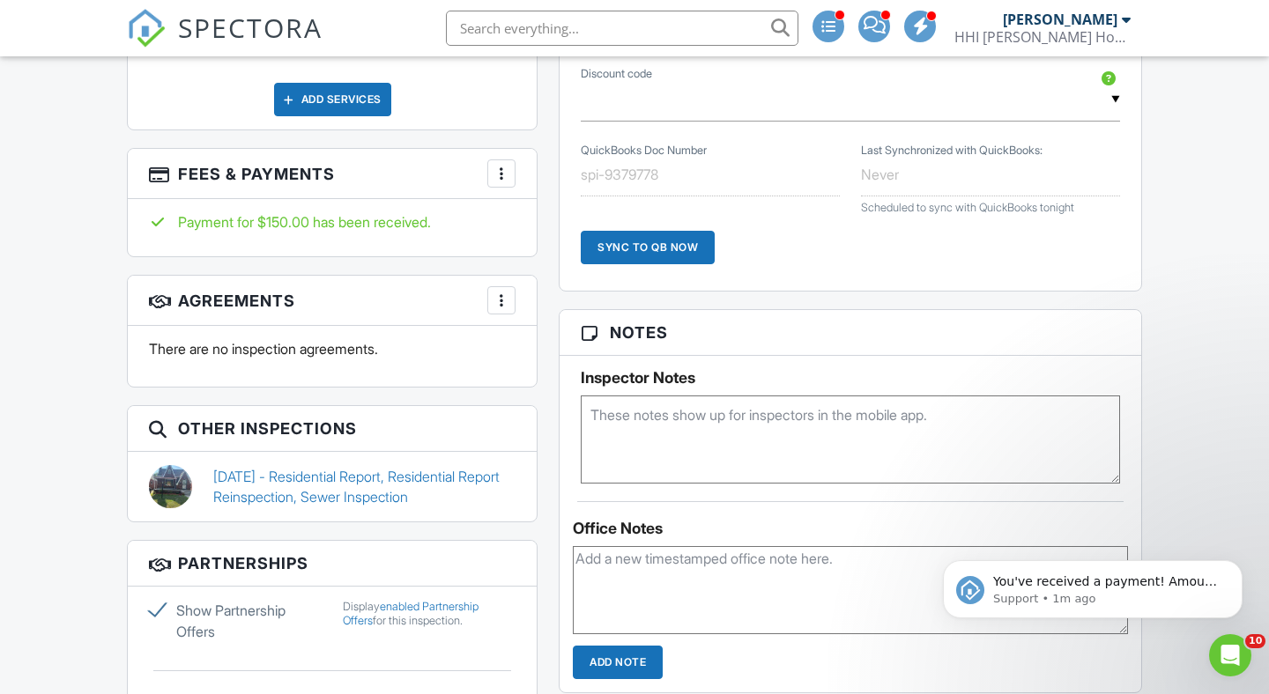
click at [499, 171] on div at bounding box center [502, 174] width 18 height 18
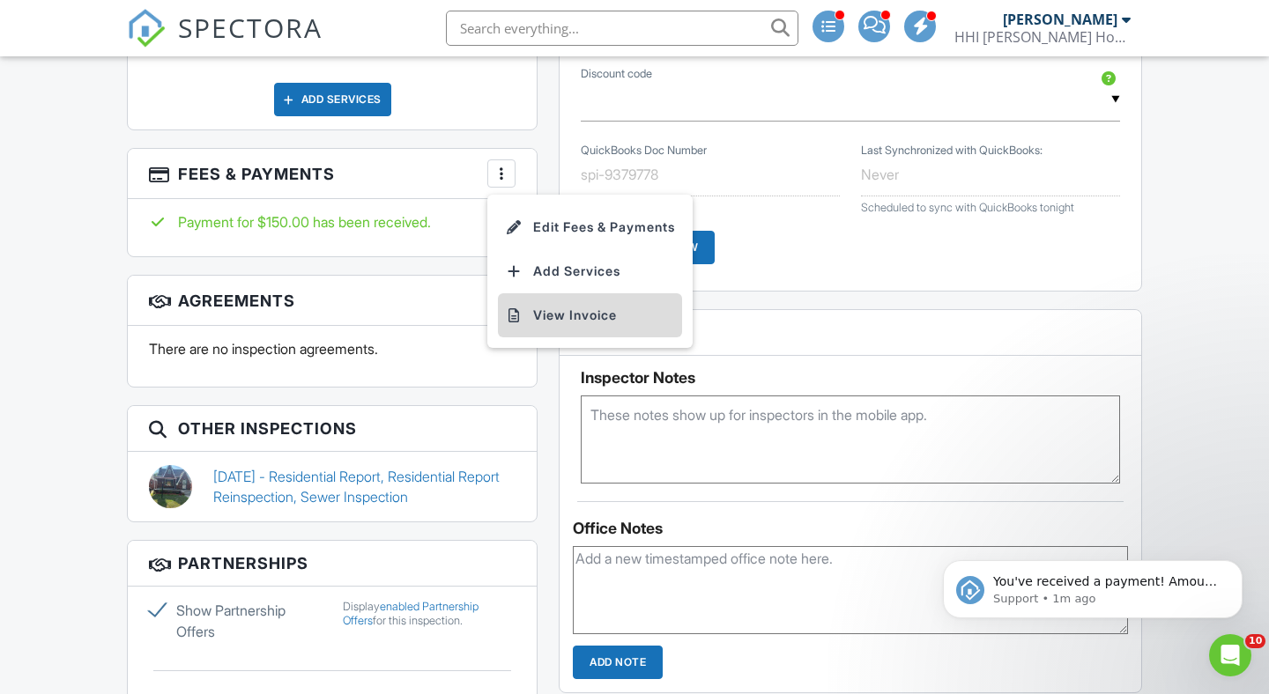
click at [542, 329] on li "View Invoice" at bounding box center [590, 315] width 184 height 44
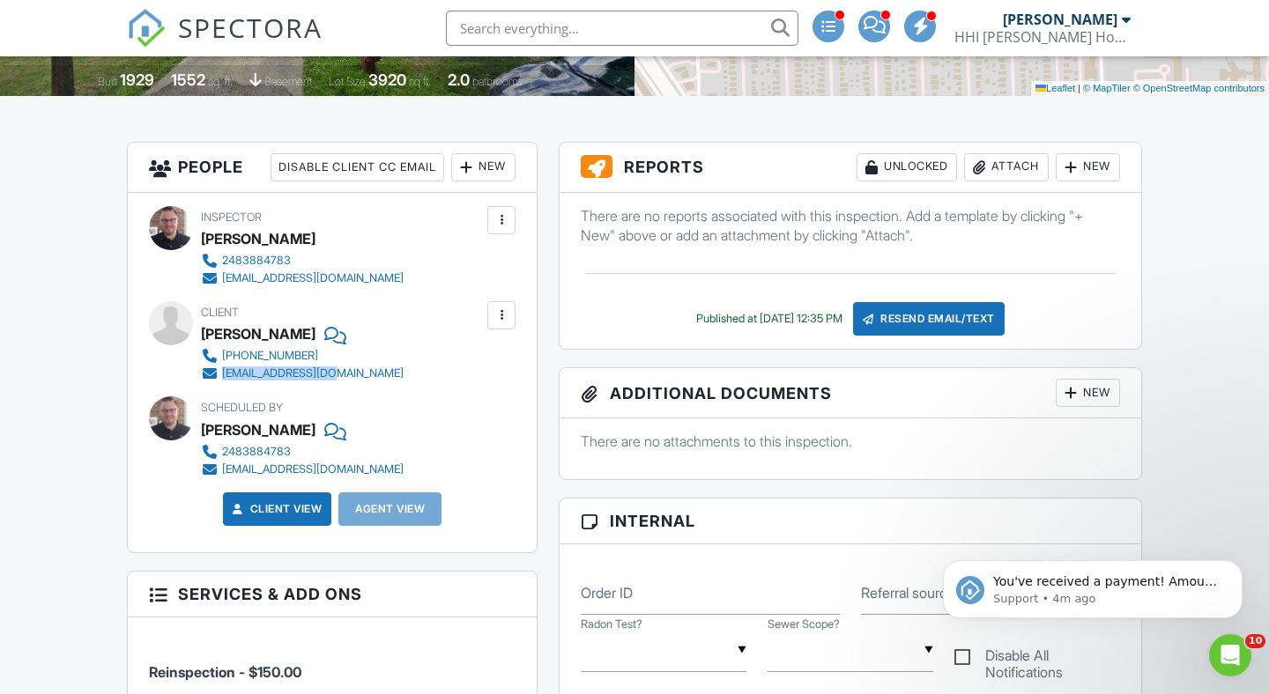
scroll to position [0, 0]
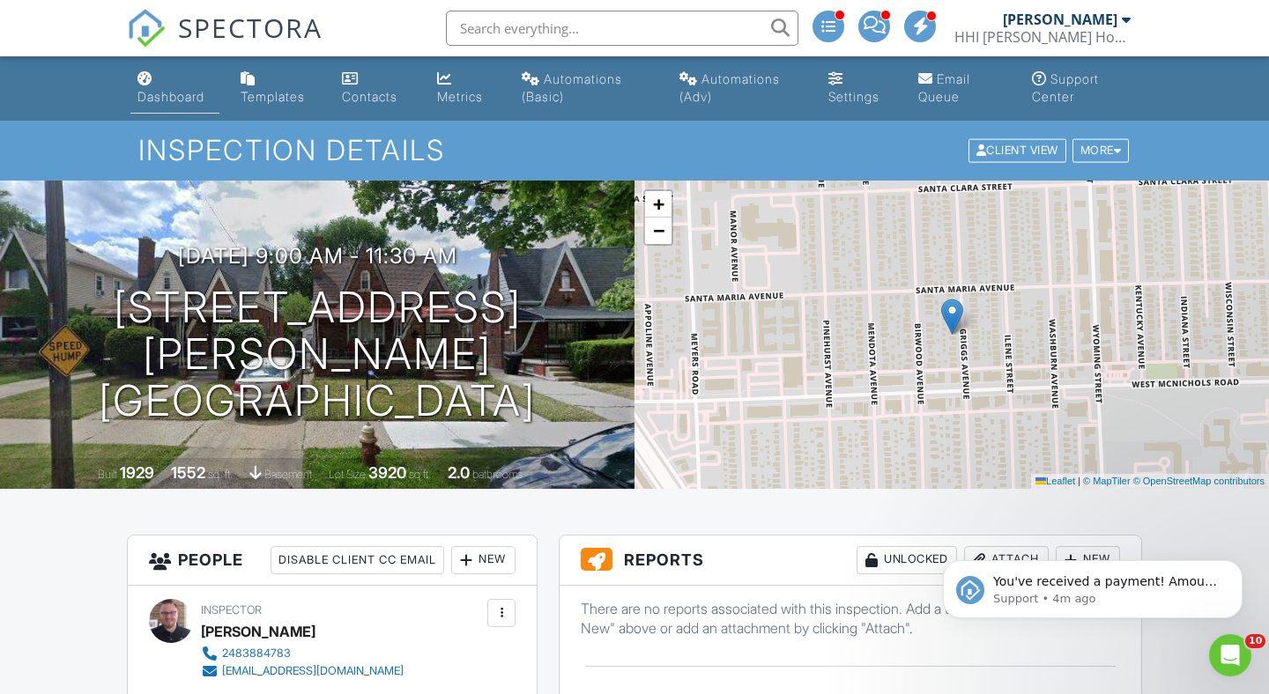
click at [171, 110] on link "Dashboard" at bounding box center [174, 88] width 89 height 50
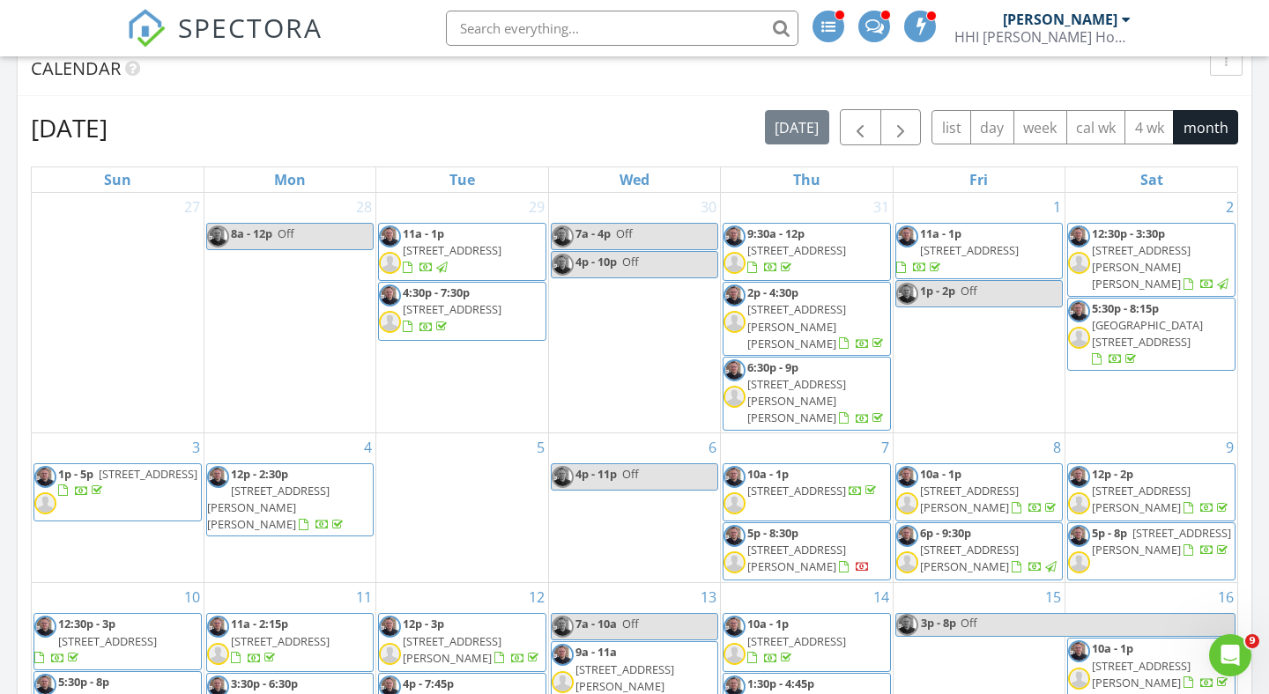
scroll to position [1083, 0]
